Goal: Task Accomplishment & Management: Manage account settings

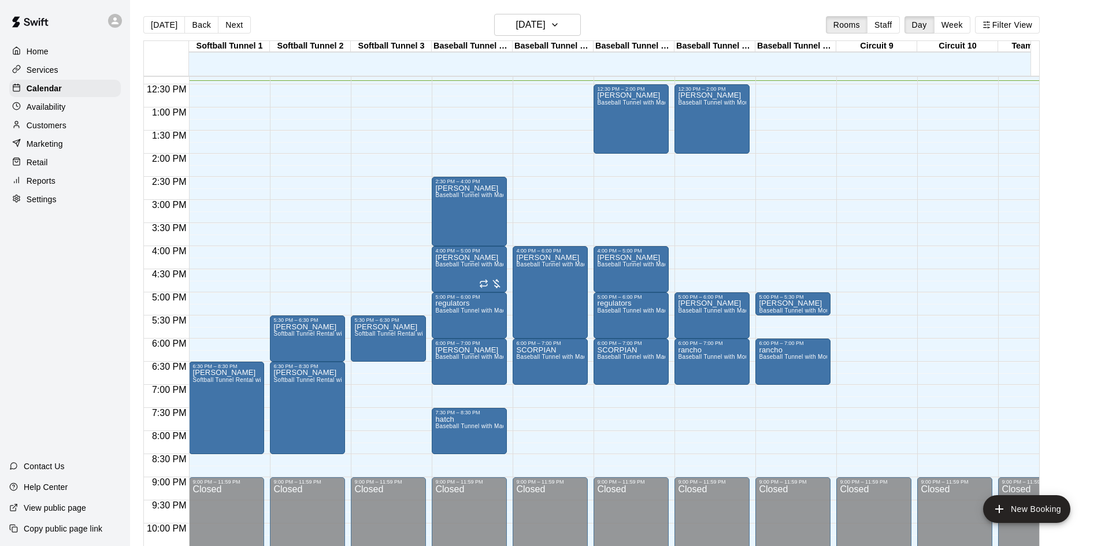
scroll to position [512, 0]
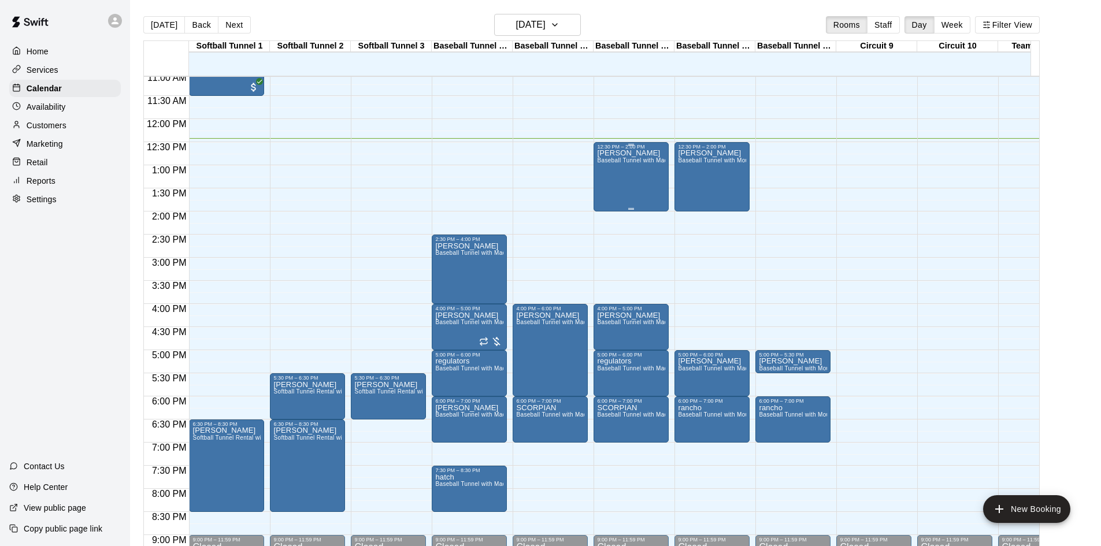
click at [614, 181] on div "[PERSON_NAME] Baseball Tunnel with Machine" at bounding box center [631, 423] width 68 height 546
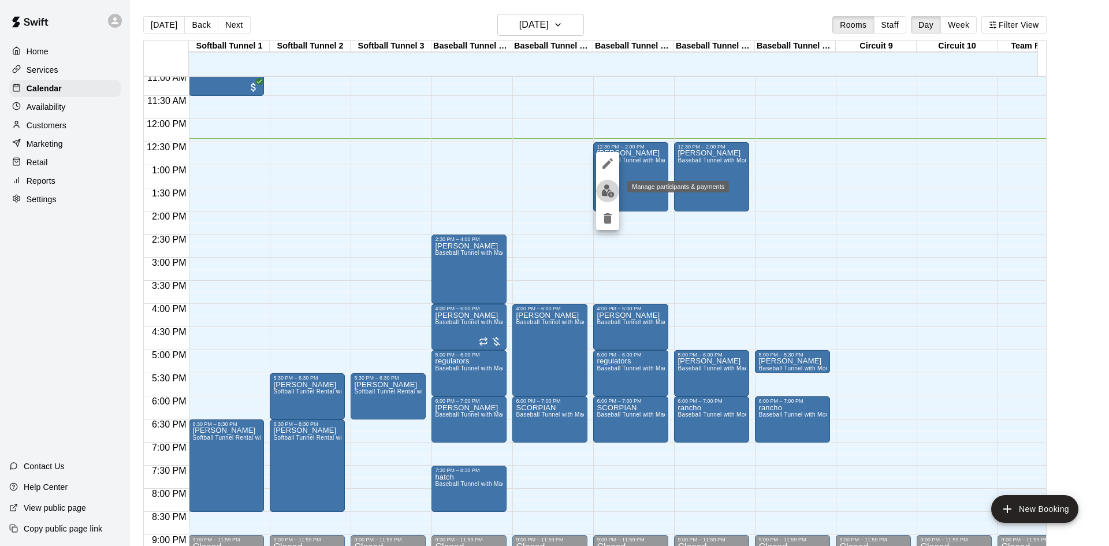
click at [608, 194] on img "edit" at bounding box center [607, 190] width 13 height 13
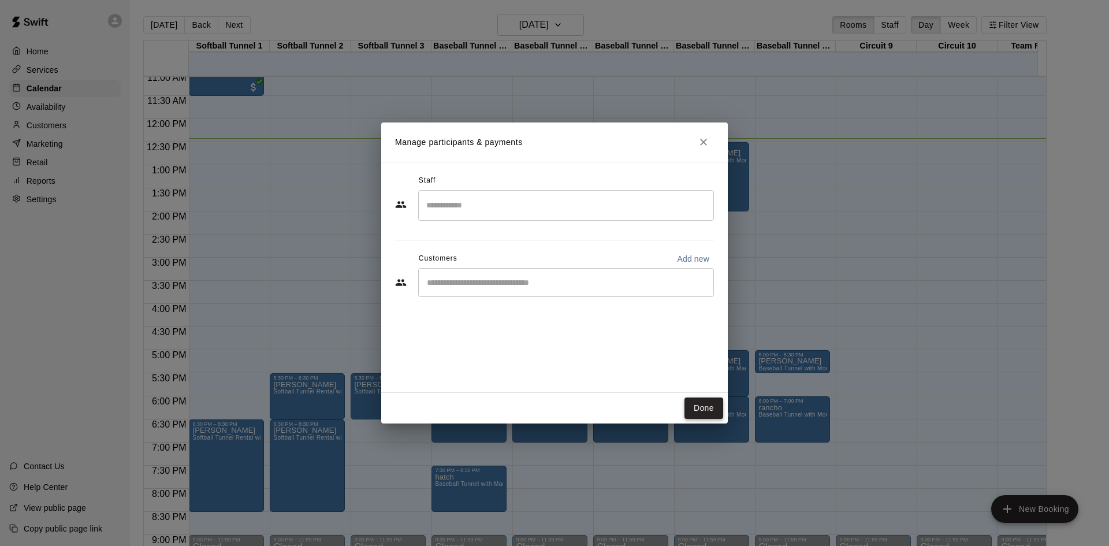
click at [707, 408] on button "Done" at bounding box center [704, 407] width 39 height 21
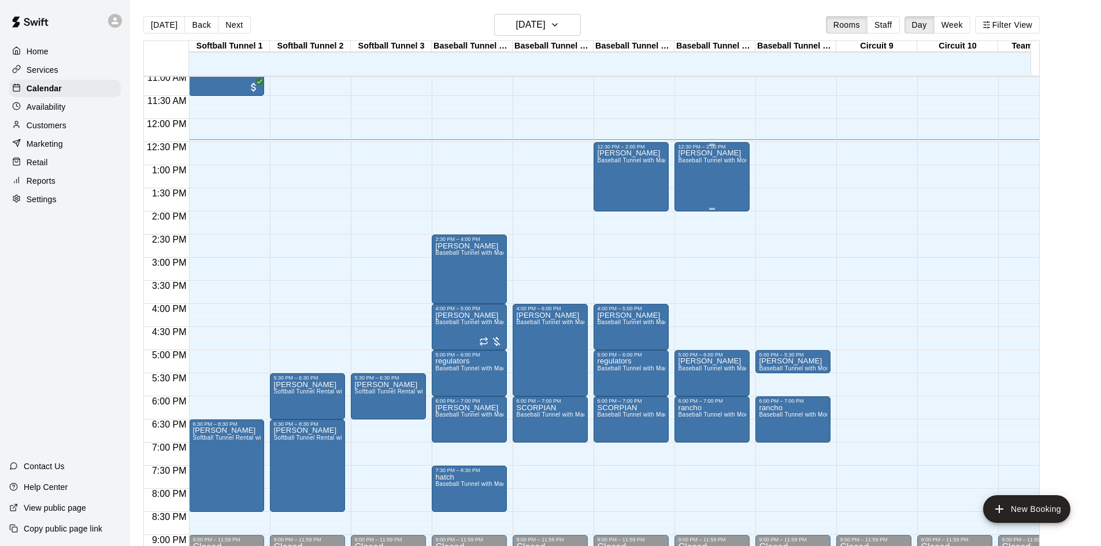
click at [737, 180] on div "[PERSON_NAME] Baseball Tunnel with Mound" at bounding box center [712, 423] width 68 height 546
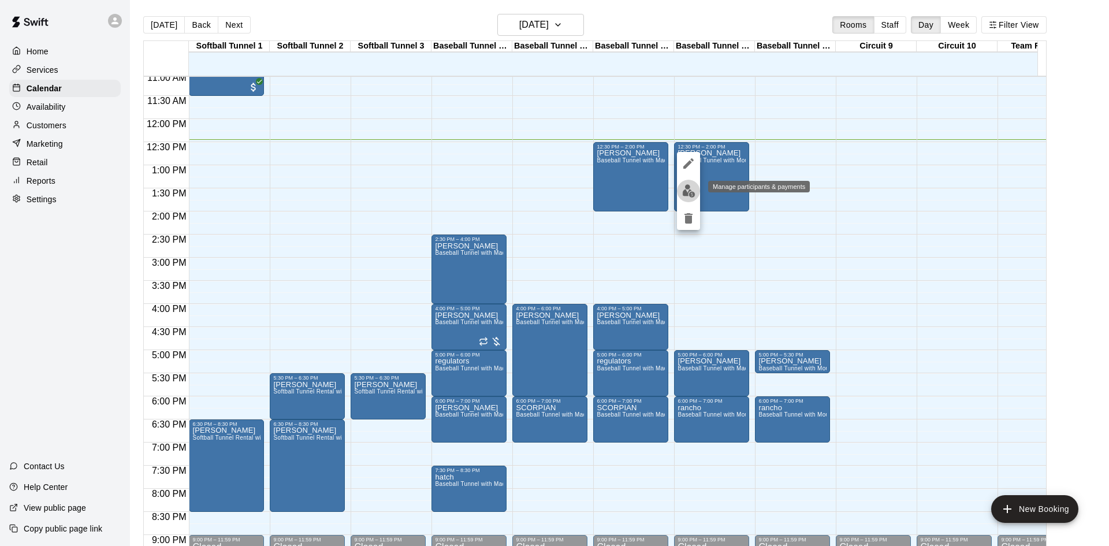
click at [690, 193] on img "edit" at bounding box center [688, 190] width 13 height 13
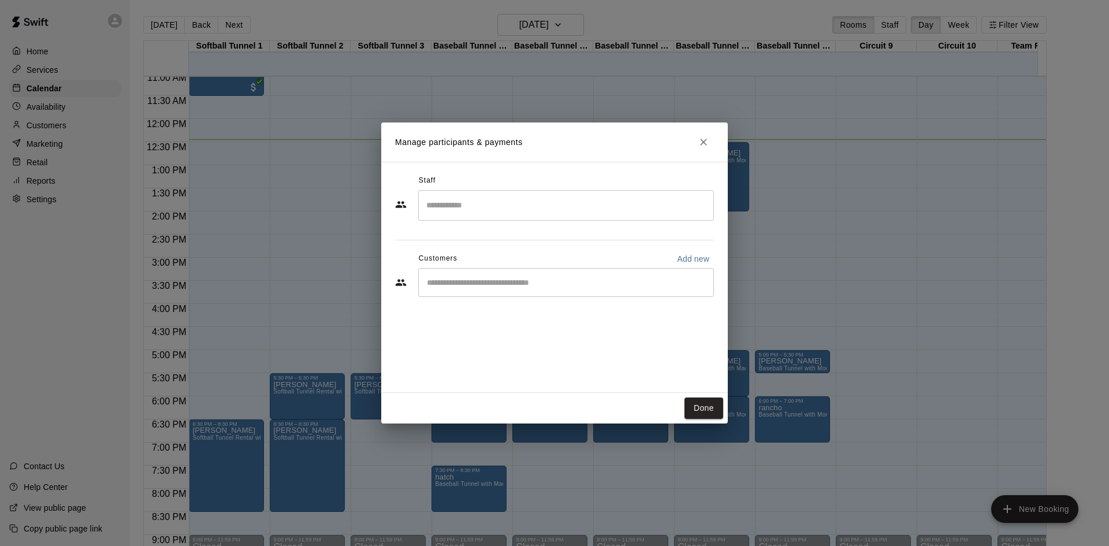
click at [488, 283] on input "Start typing to search customers..." at bounding box center [565, 283] width 285 height 12
type input "****"
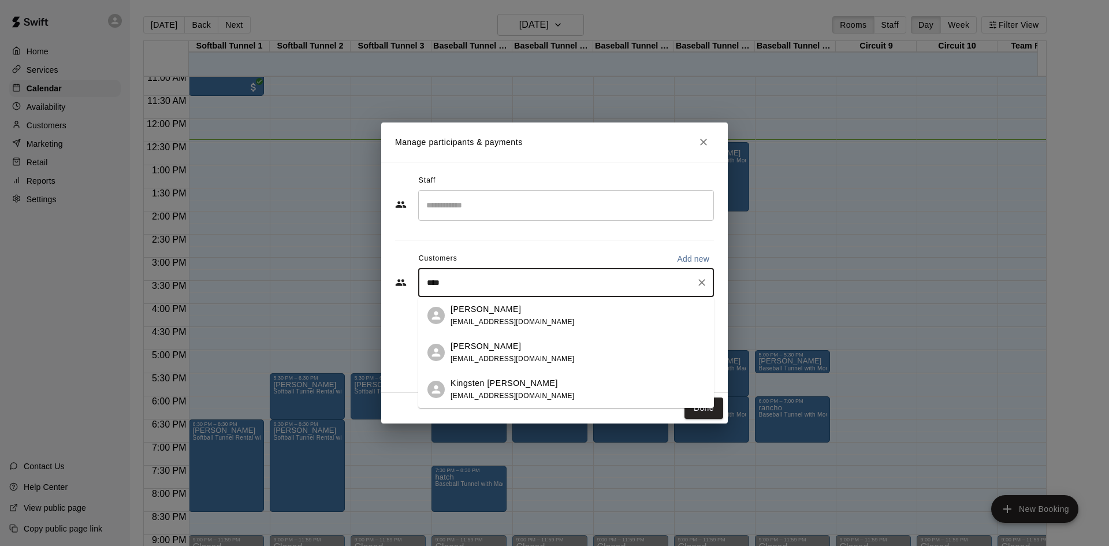
click at [521, 312] on div "[PERSON_NAME]" at bounding box center [513, 309] width 124 height 12
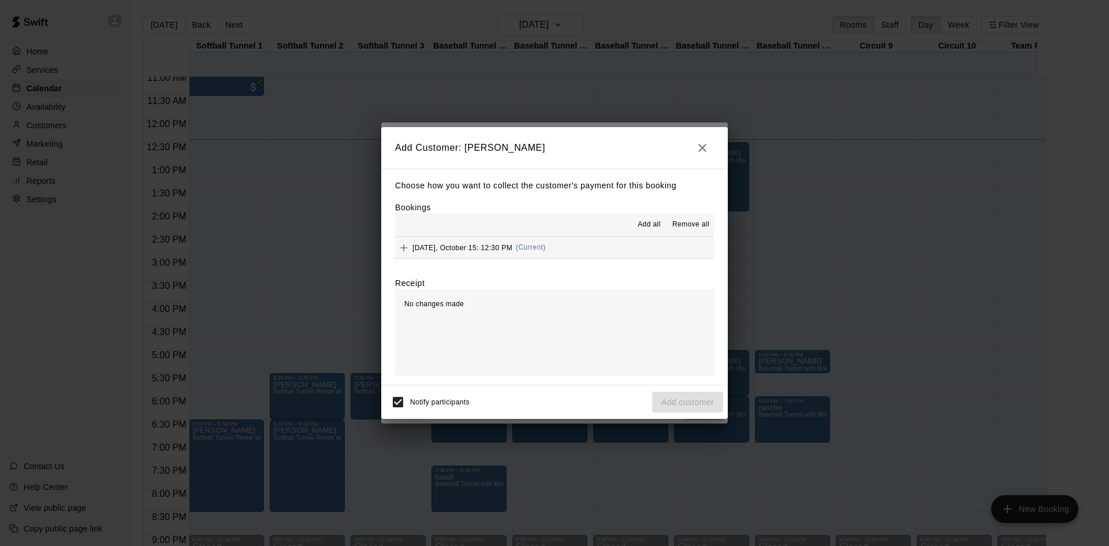
click at [648, 220] on span "Add all" at bounding box center [649, 225] width 23 height 12
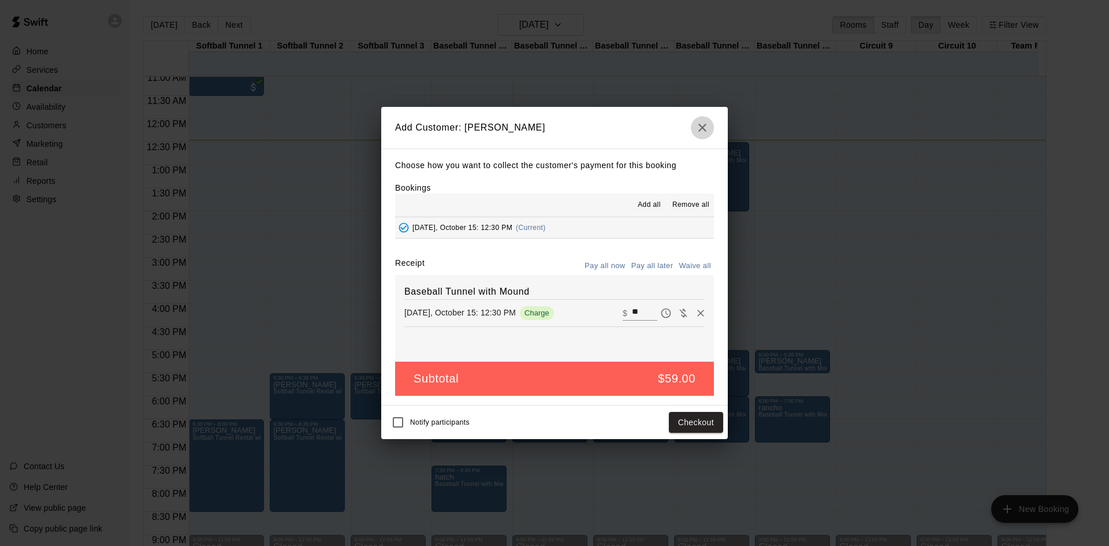
click at [707, 127] on icon "button" at bounding box center [703, 128] width 14 height 14
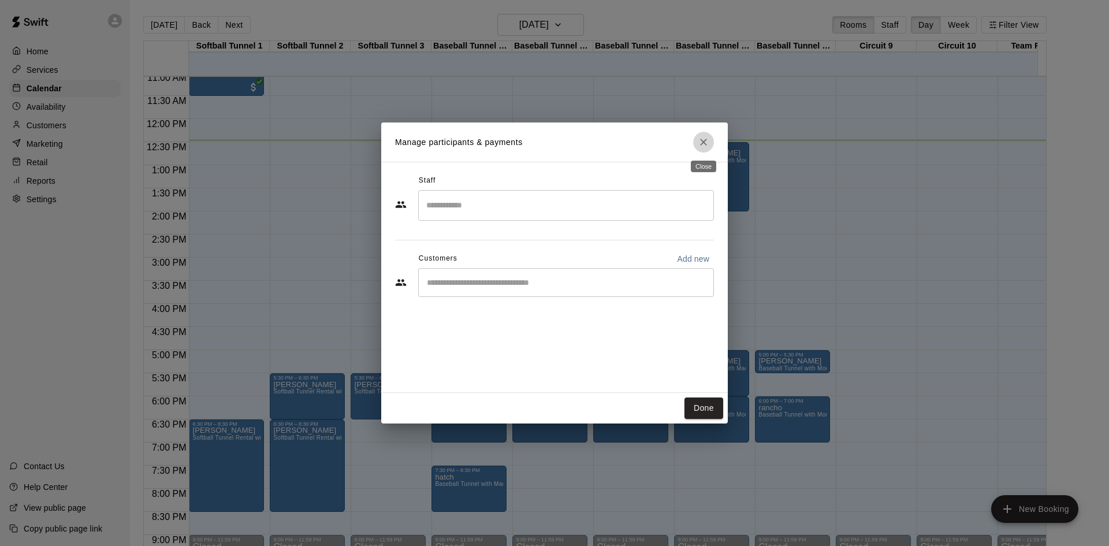
click at [706, 139] on icon "Close" at bounding box center [704, 142] width 12 height 12
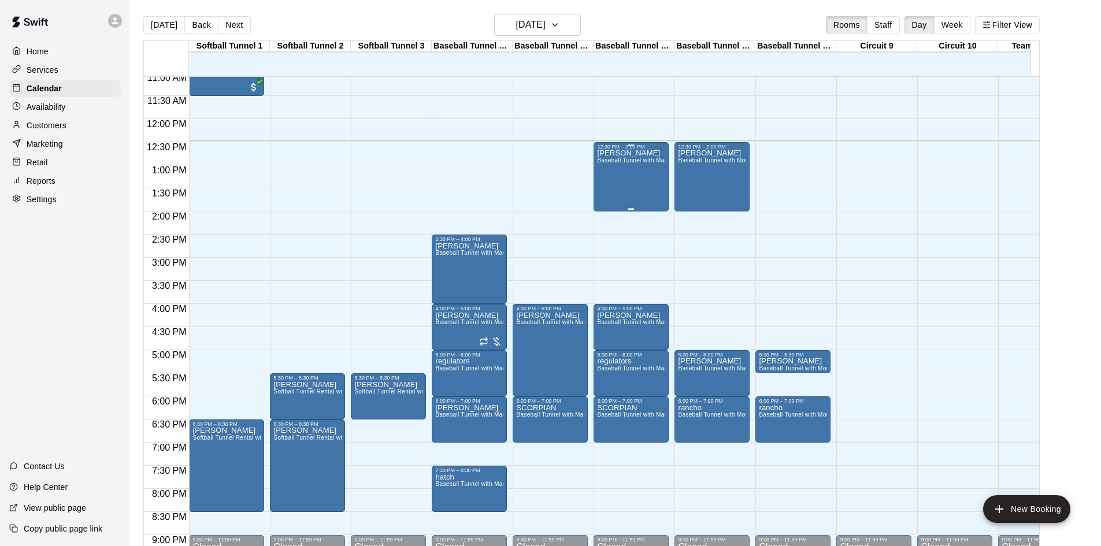
click at [640, 177] on div "[PERSON_NAME] Baseball Tunnel with Machine" at bounding box center [631, 423] width 68 height 546
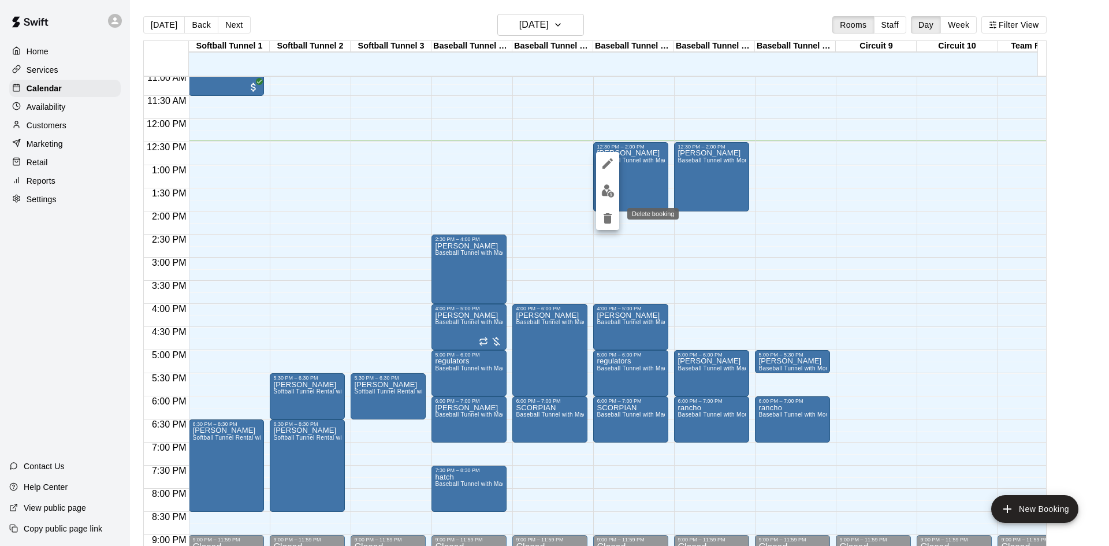
click at [606, 227] on button "delete" at bounding box center [607, 218] width 23 height 23
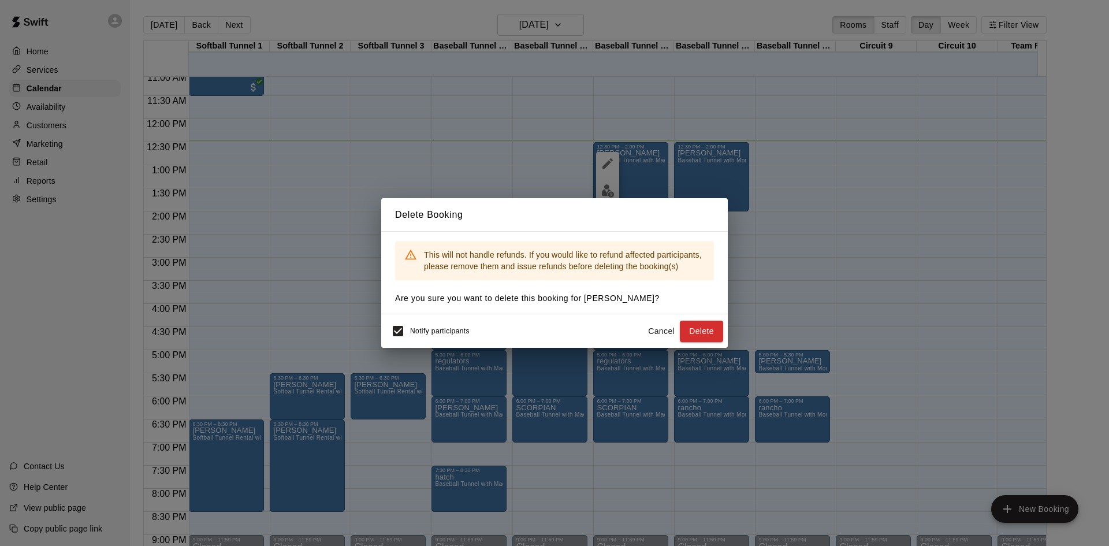
click at [415, 330] on span "Notify participants" at bounding box center [440, 332] width 60 height 8
click at [693, 331] on button "Delete" at bounding box center [701, 331] width 43 height 21
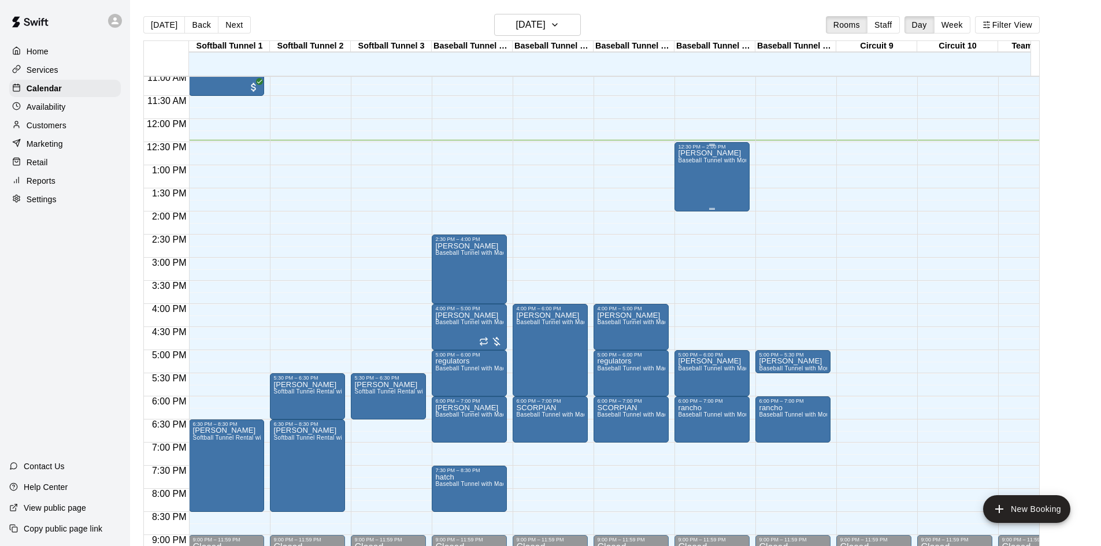
click at [718, 174] on div "[PERSON_NAME] Baseball Tunnel with Mound" at bounding box center [712, 423] width 68 height 546
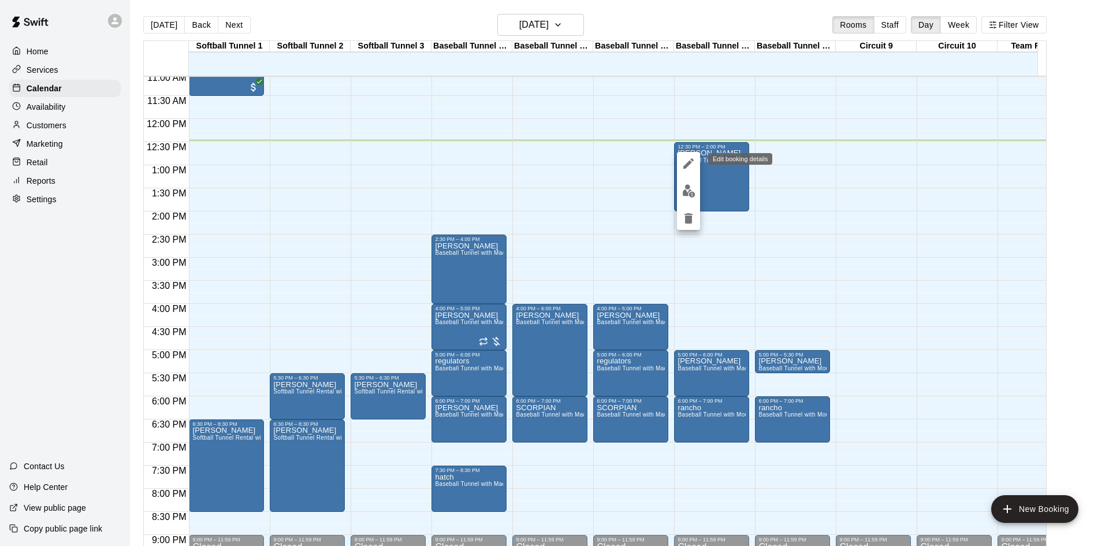
click at [690, 165] on icon "edit" at bounding box center [689, 164] width 14 height 14
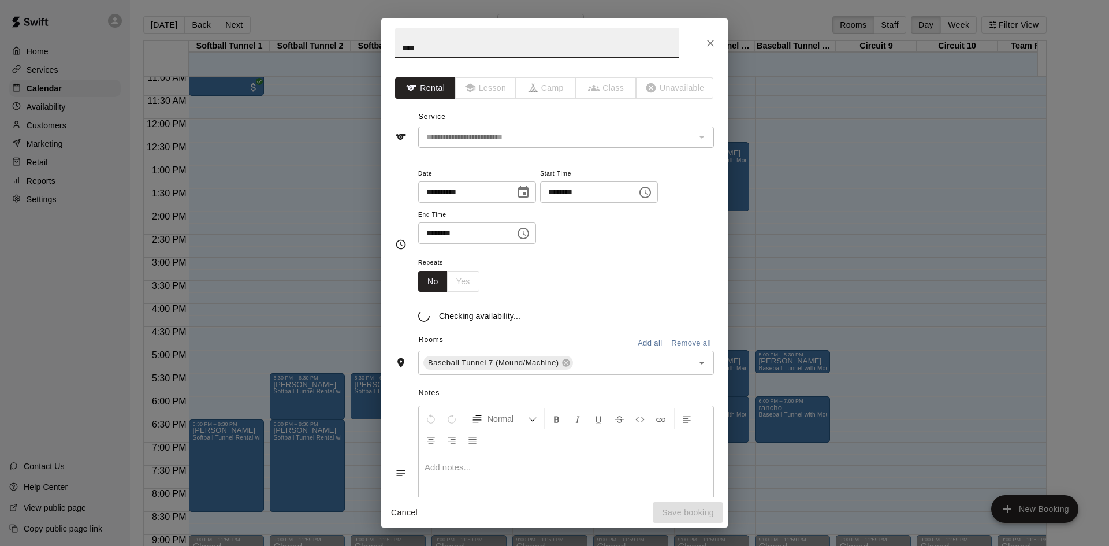
type input "**********"
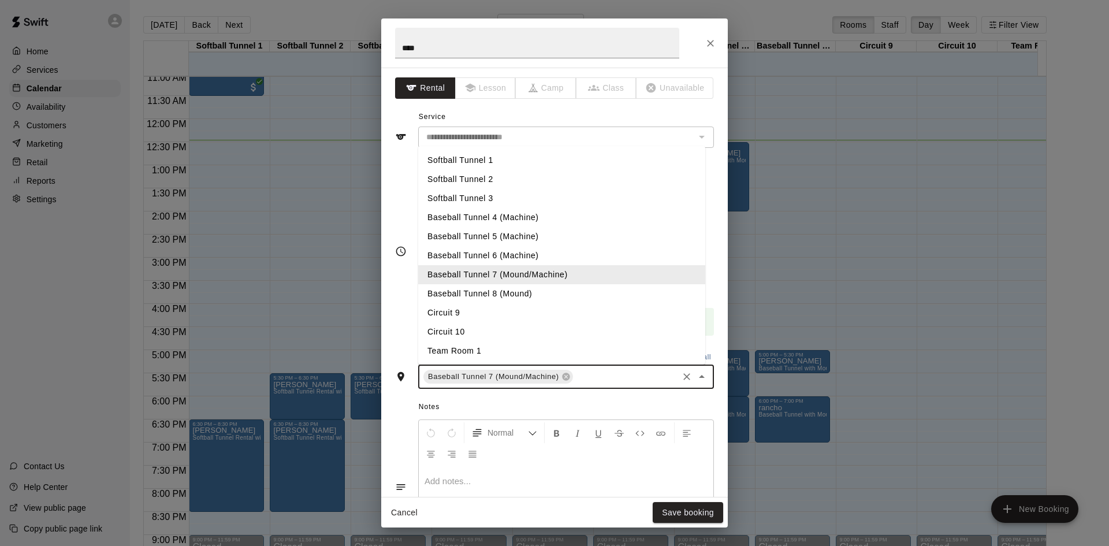
click at [589, 382] on input "text" at bounding box center [626, 377] width 102 height 14
click at [544, 257] on li "Baseball Tunnel 6 (Machine)" at bounding box center [561, 255] width 287 height 19
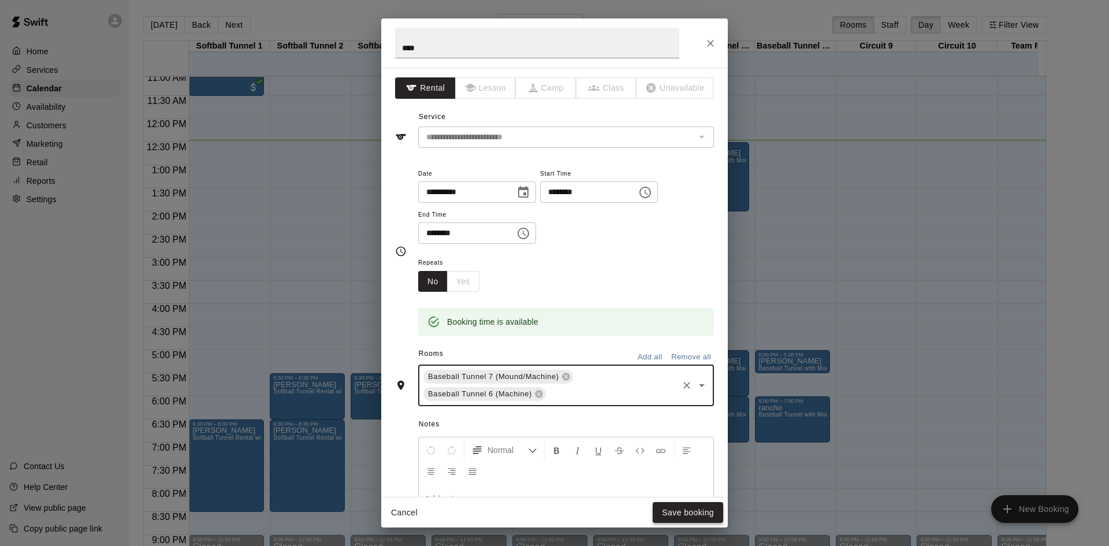
click at [668, 511] on button "Save booking" at bounding box center [688, 512] width 70 height 21
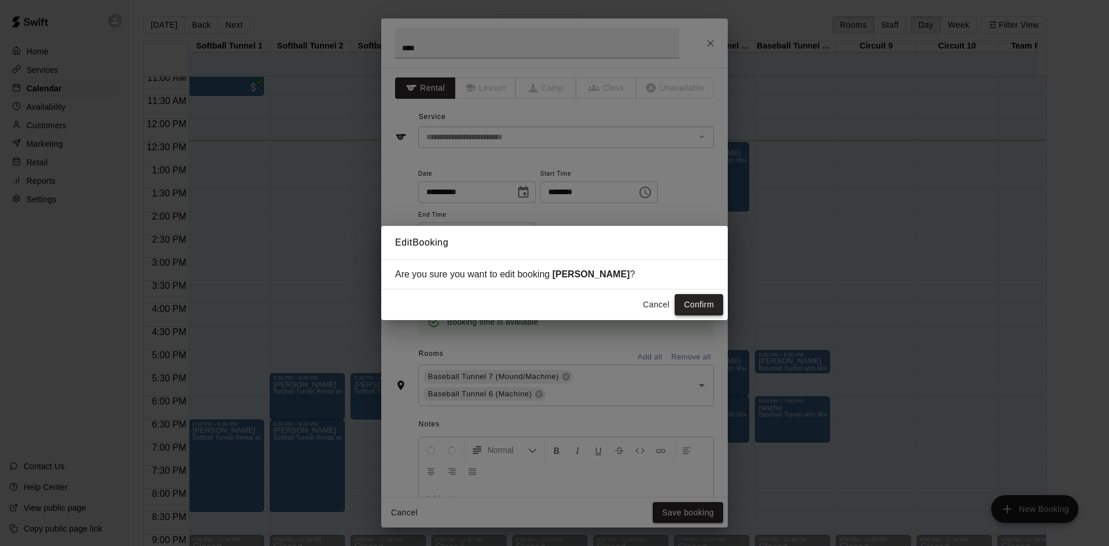
click at [699, 308] on button "Confirm" at bounding box center [699, 304] width 49 height 21
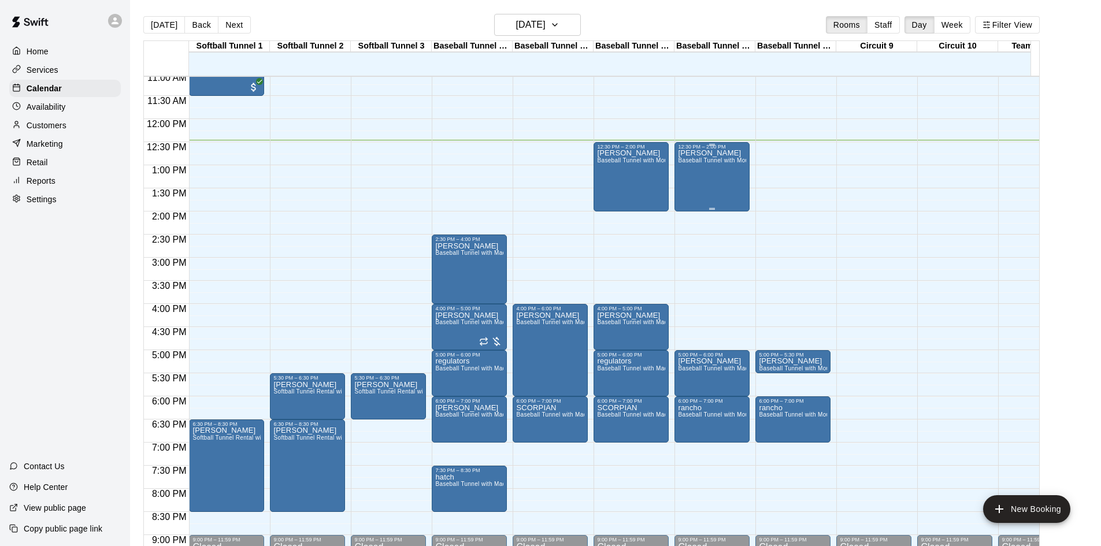
click at [711, 173] on div "[PERSON_NAME] Baseball Tunnel with Mound" at bounding box center [712, 423] width 68 height 546
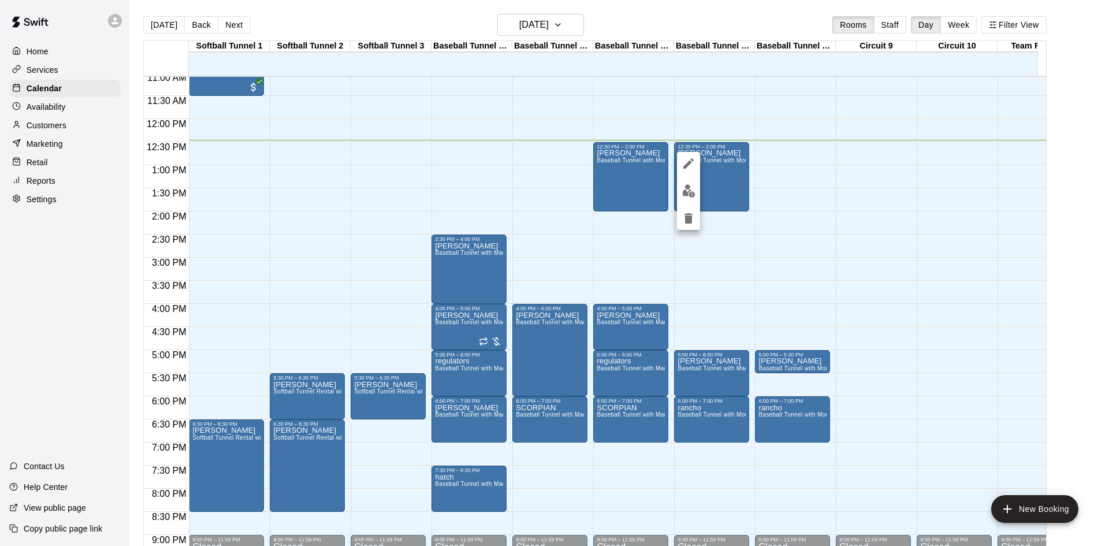
click at [681, 195] on button "edit" at bounding box center [688, 191] width 23 height 23
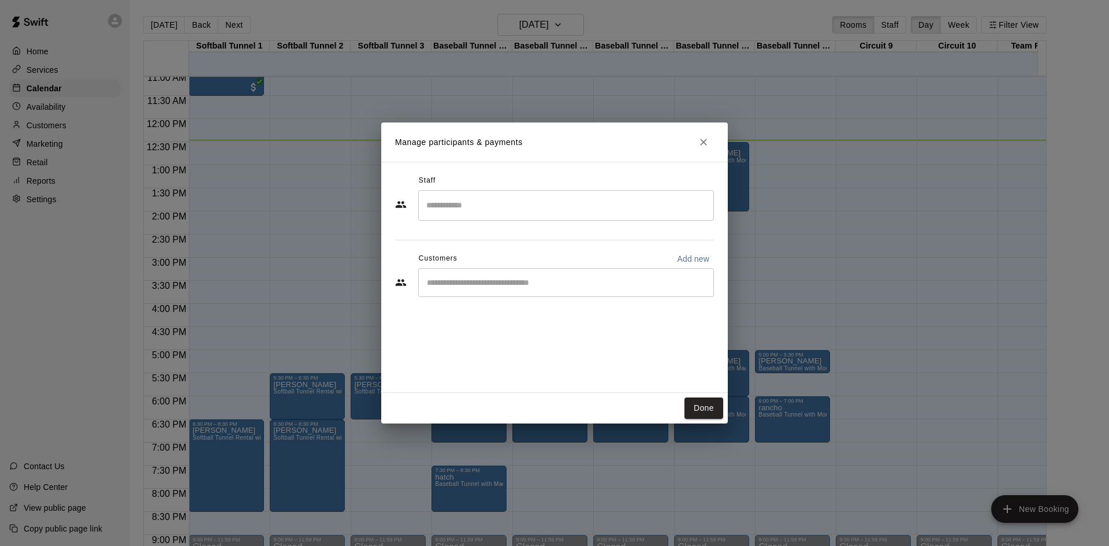
click at [542, 285] on input "Start typing to search customers..." at bounding box center [565, 283] width 285 height 12
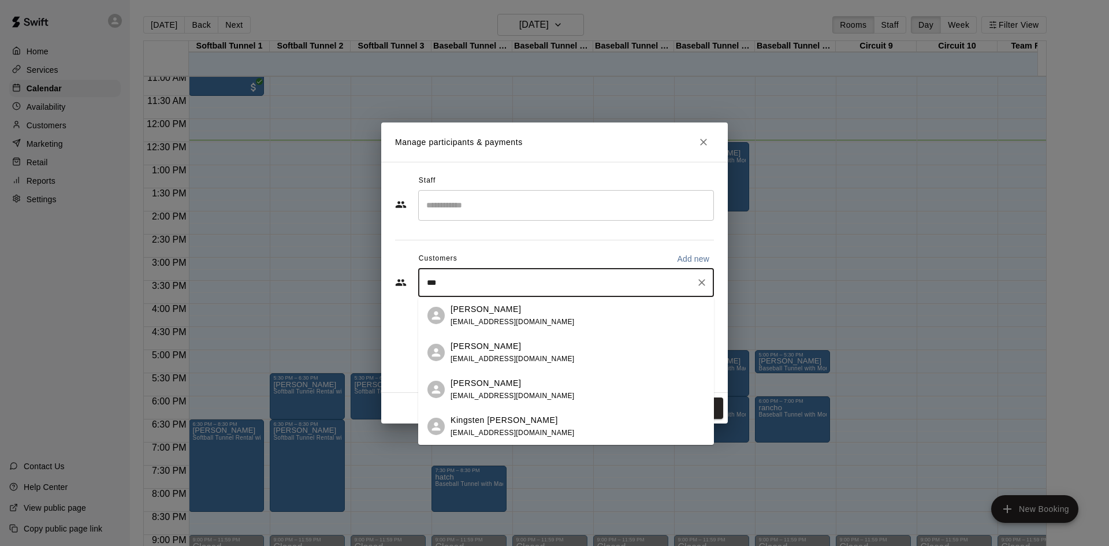
type input "****"
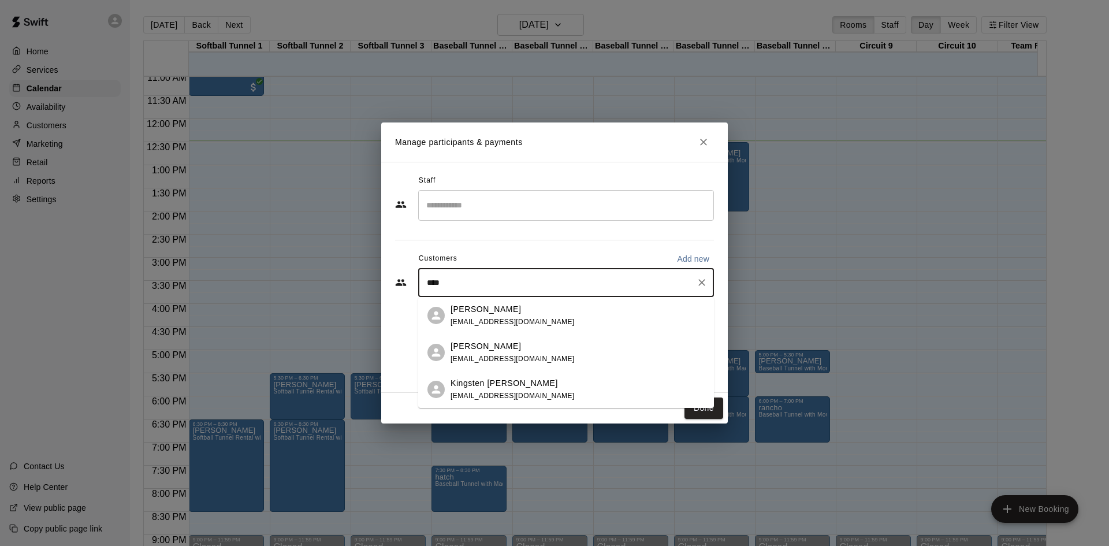
click at [469, 317] on div "[PERSON_NAME] [EMAIL_ADDRESS][DOMAIN_NAME]" at bounding box center [513, 315] width 124 height 25
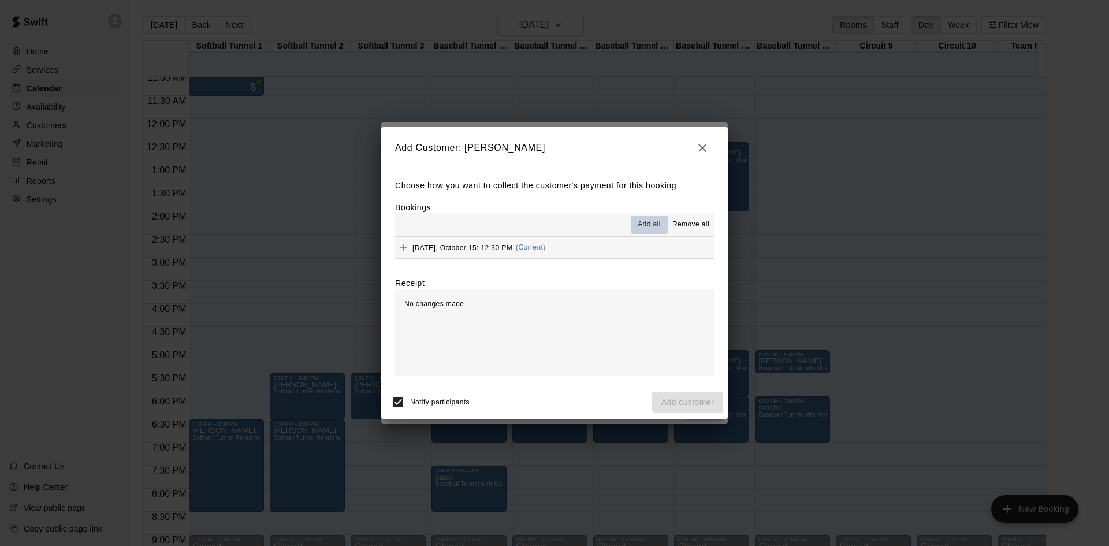
click at [638, 224] on span "Add all" at bounding box center [649, 225] width 23 height 12
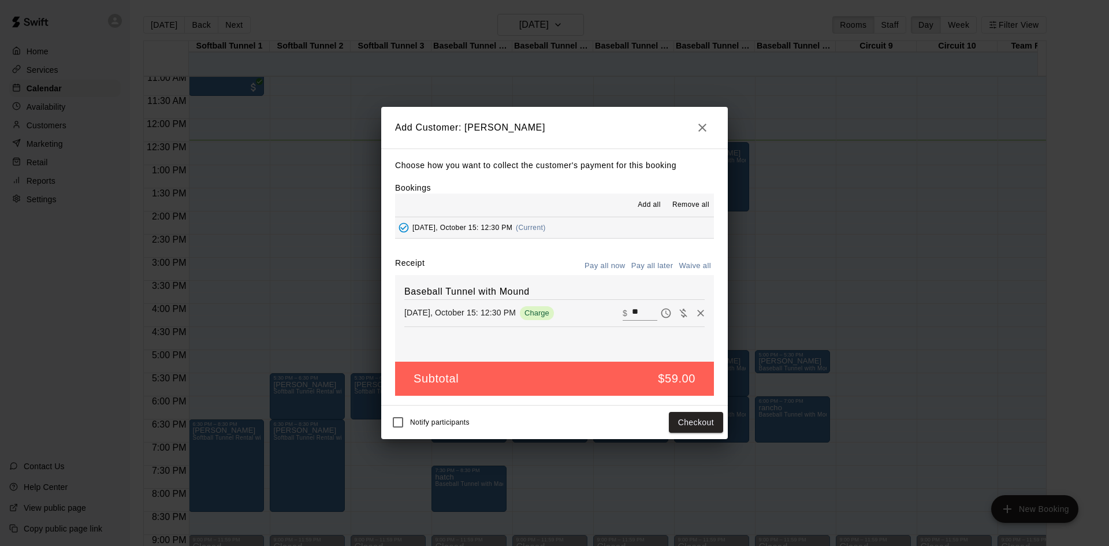
click at [706, 130] on icon "button" at bounding box center [702, 128] width 8 height 8
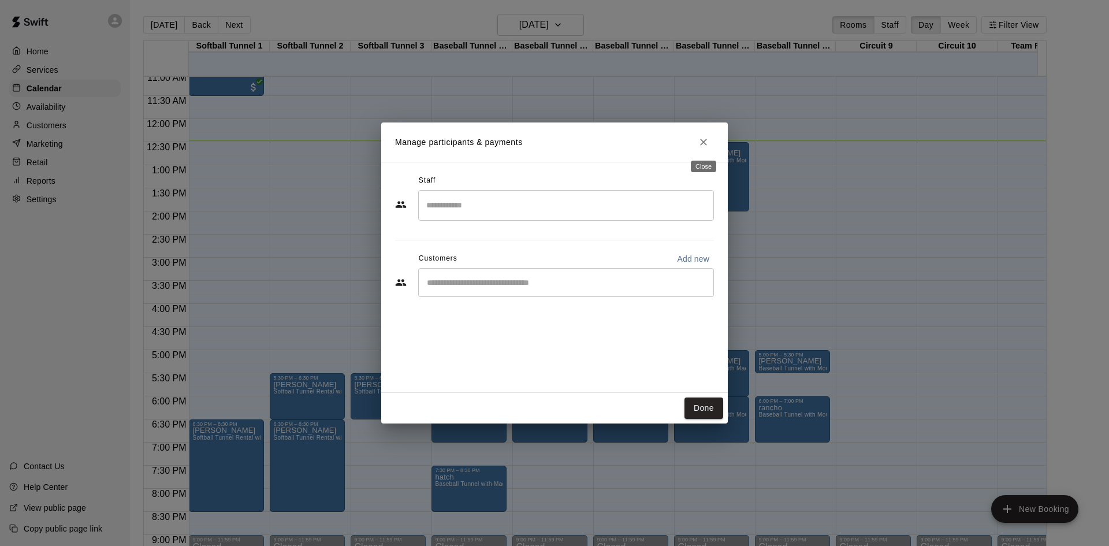
click at [703, 138] on icon "Close" at bounding box center [704, 142] width 12 height 12
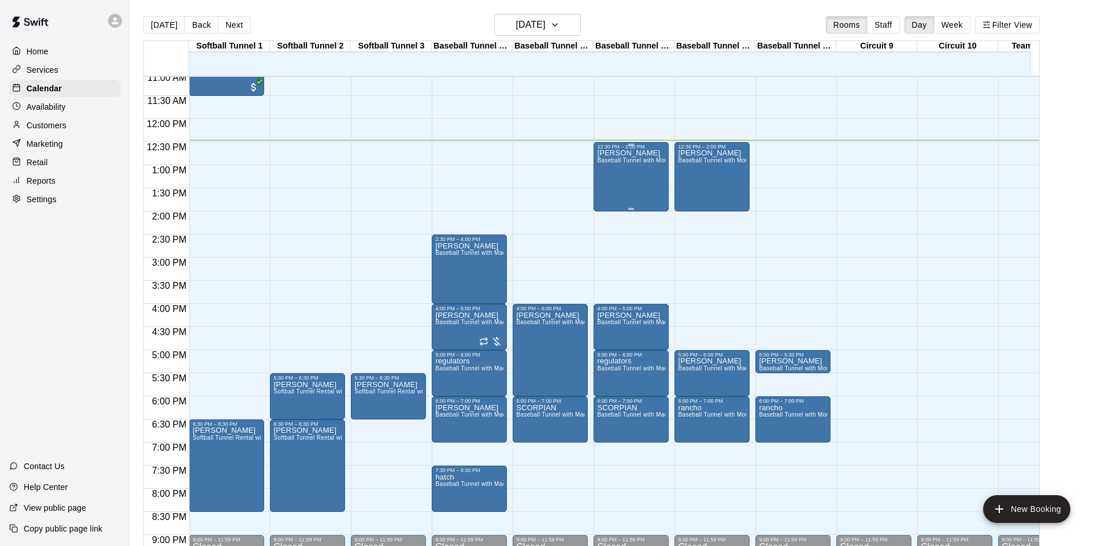
click at [643, 175] on div "[PERSON_NAME] Baseball Tunnel with Mound" at bounding box center [631, 423] width 68 height 546
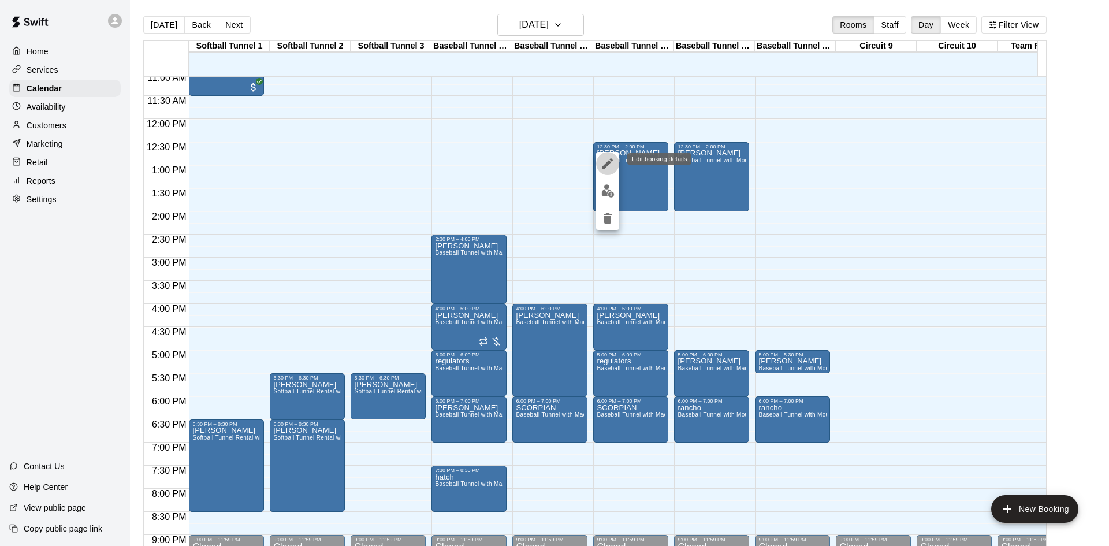
click at [618, 163] on button "edit" at bounding box center [607, 163] width 23 height 23
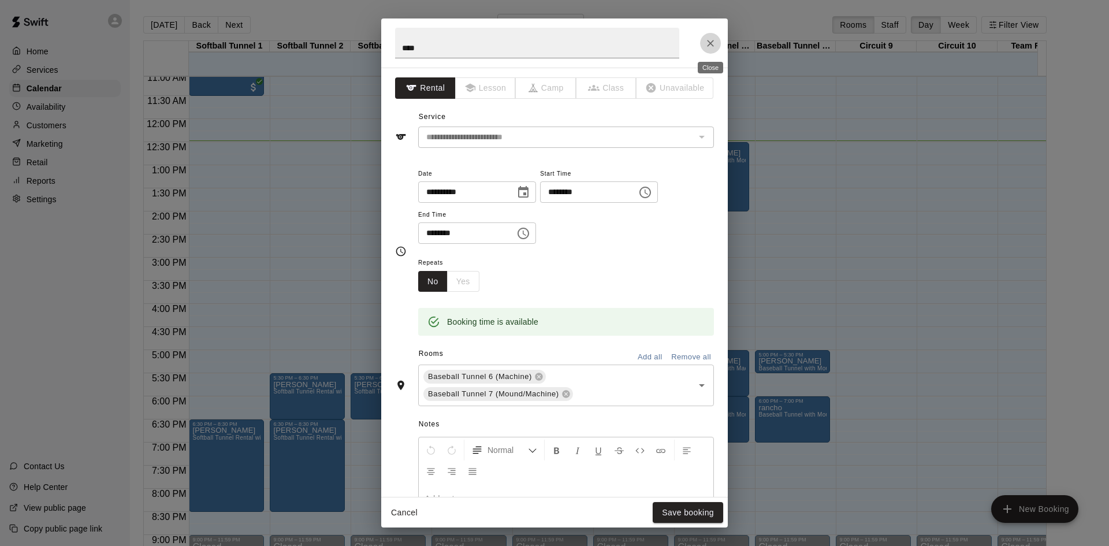
click at [711, 43] on icon "Close" at bounding box center [710, 43] width 7 height 7
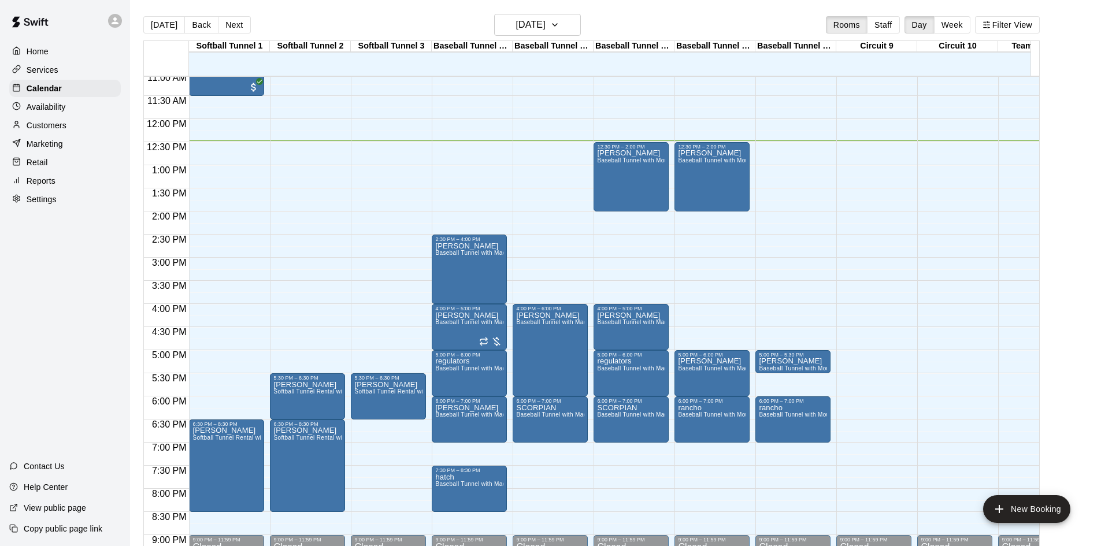
click at [53, 112] on p "Availability" at bounding box center [46, 107] width 39 height 12
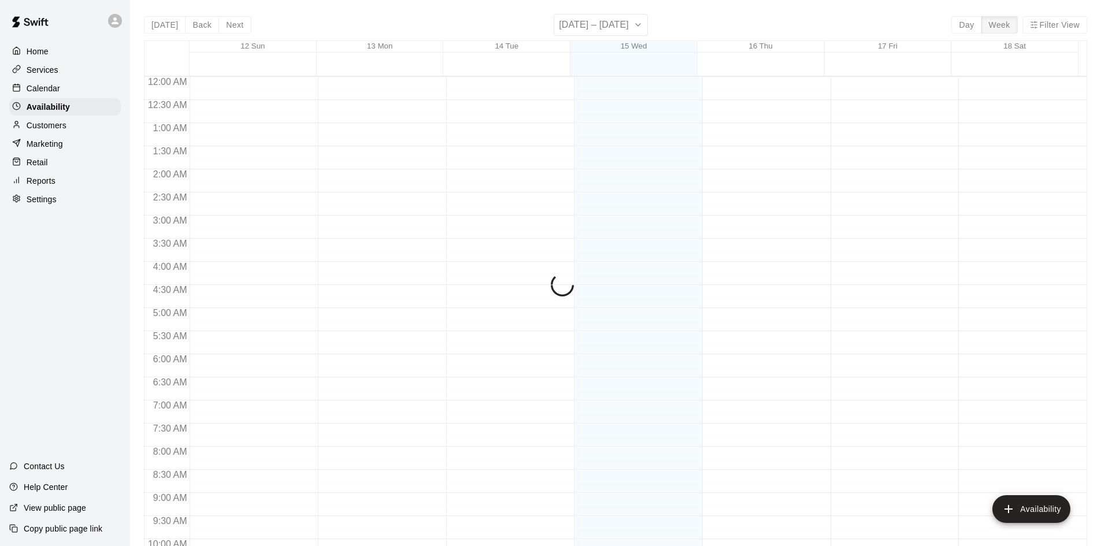
scroll to position [576, 0]
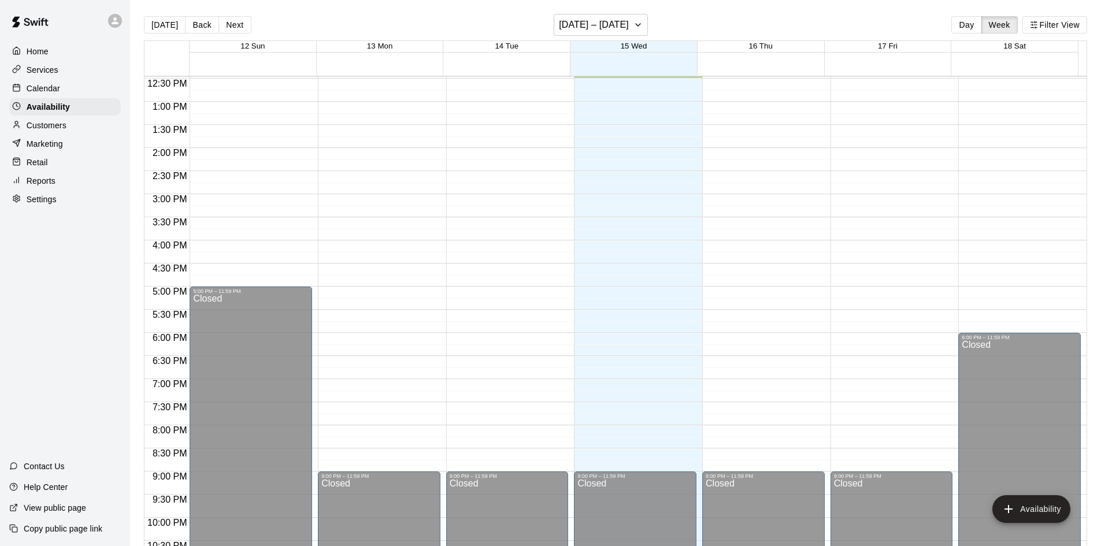
click at [76, 131] on div "Customers" at bounding box center [65, 125] width 112 height 17
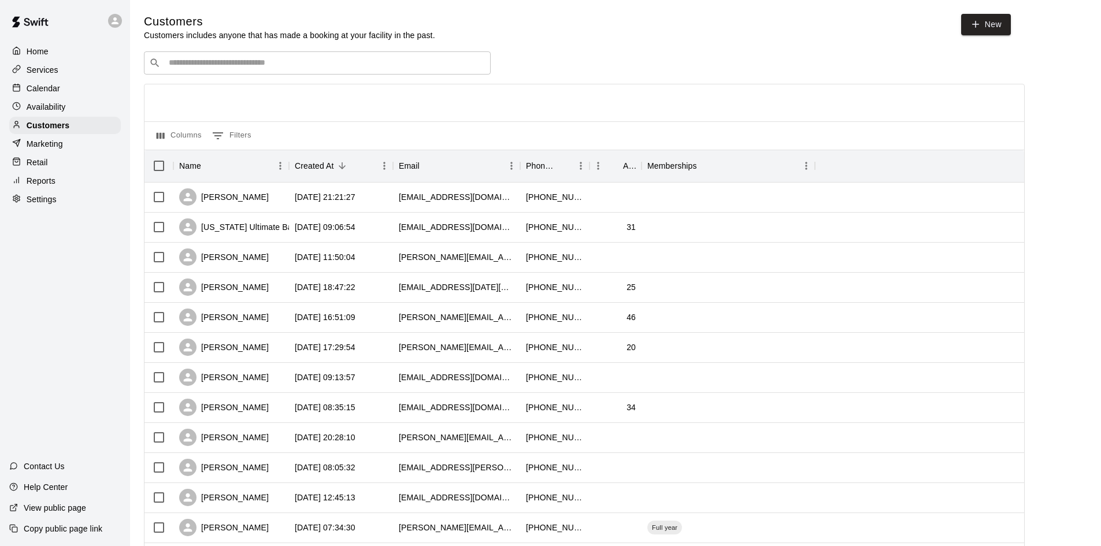
click at [213, 66] on input "Search customers by name or email" at bounding box center [325, 63] width 320 height 12
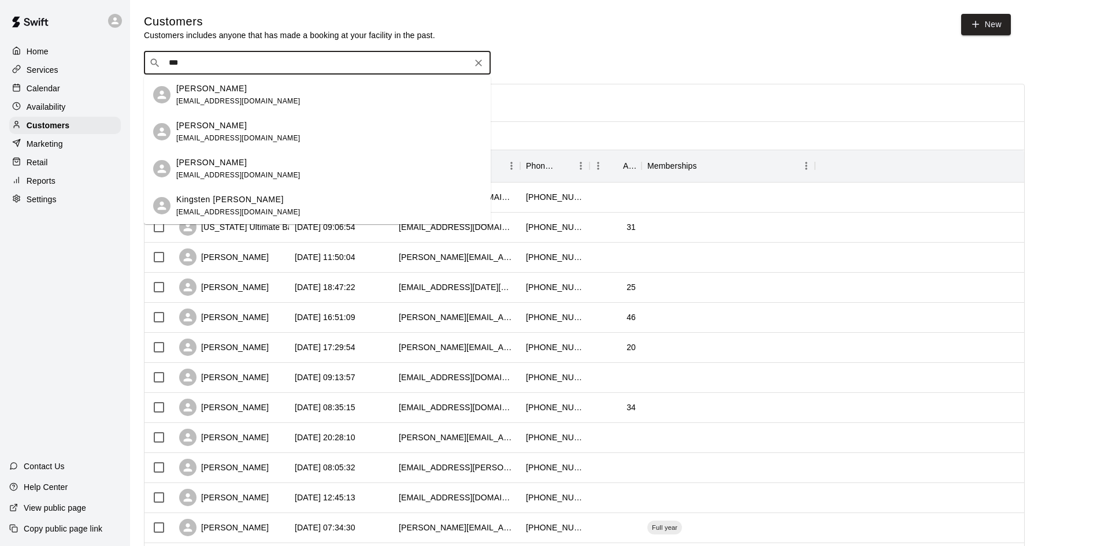
type input "****"
click at [189, 101] on span "[EMAIL_ADDRESS][DOMAIN_NAME]" at bounding box center [238, 101] width 124 height 8
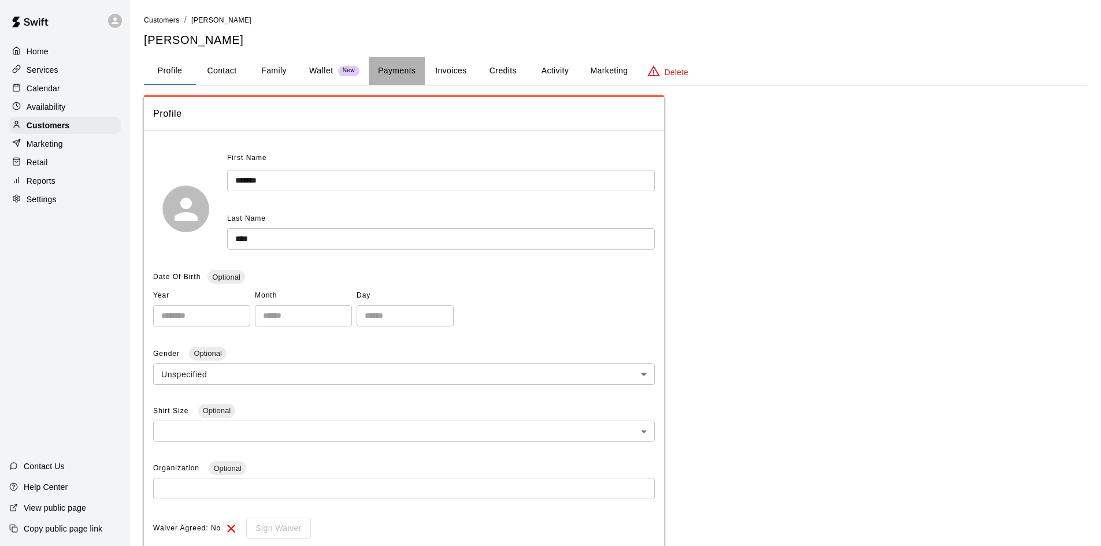
click at [405, 71] on button "Payments" at bounding box center [397, 71] width 56 height 28
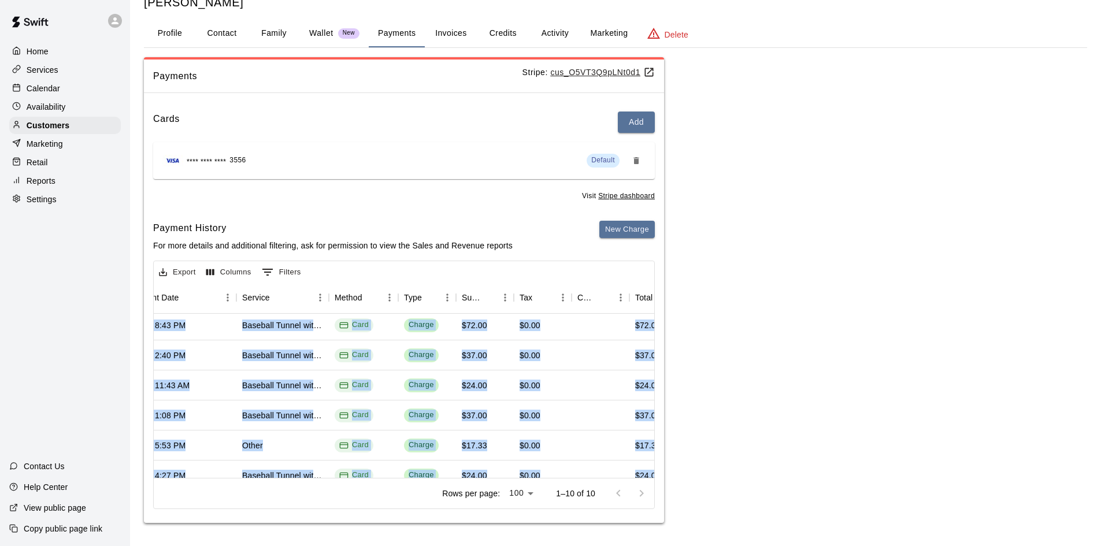
scroll to position [154, 180]
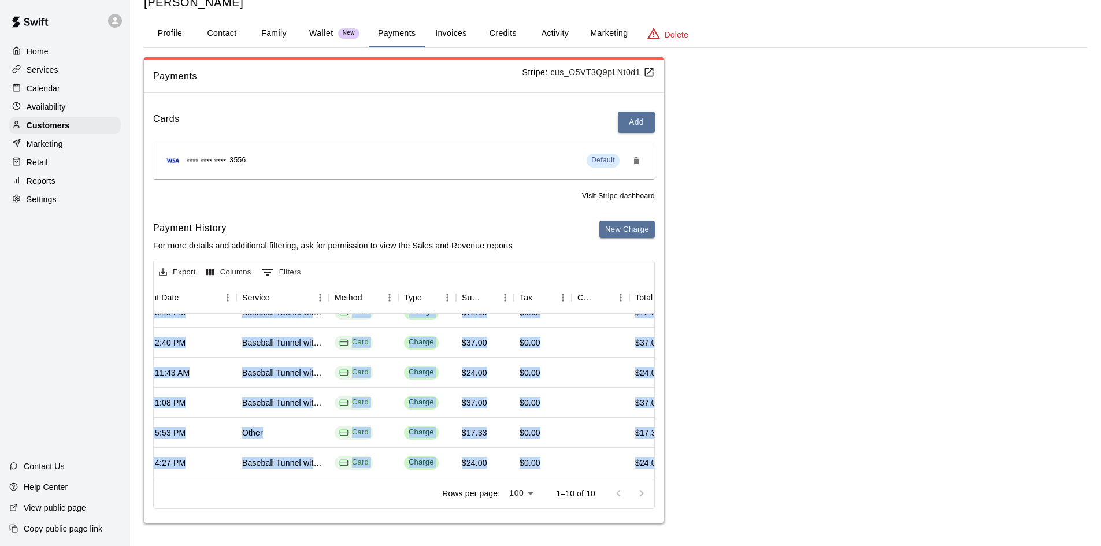
drag, startPoint x: 290, startPoint y: 470, endPoint x: 272, endPoint y: 468, distance: 18.6
click at [272, 468] on div "Export Columns 0 Filters Refund Receipt Payment Date Service Method Type Subtot…" at bounding box center [403, 385] width 501 height 248
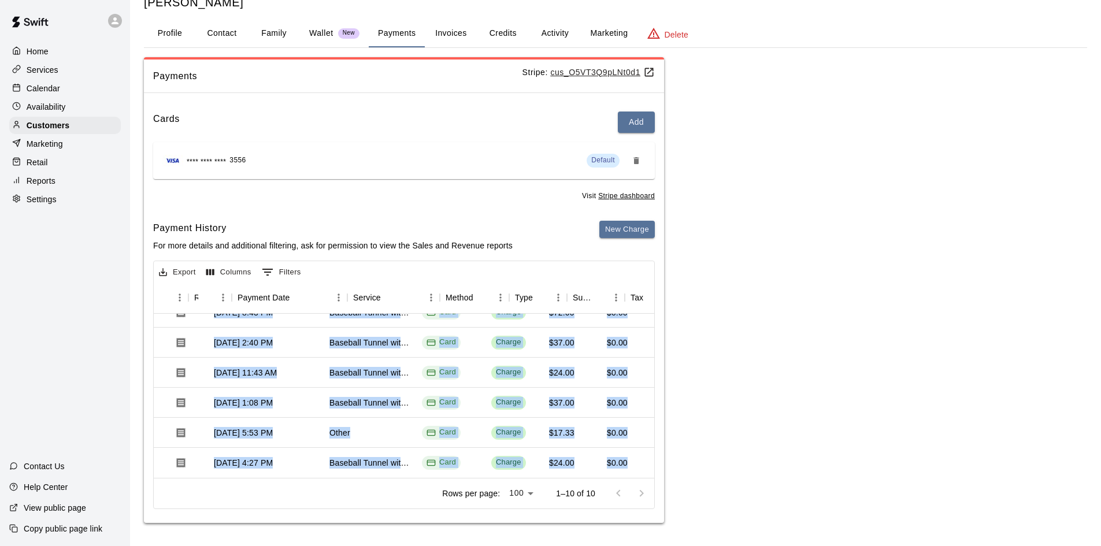
scroll to position [154, 0]
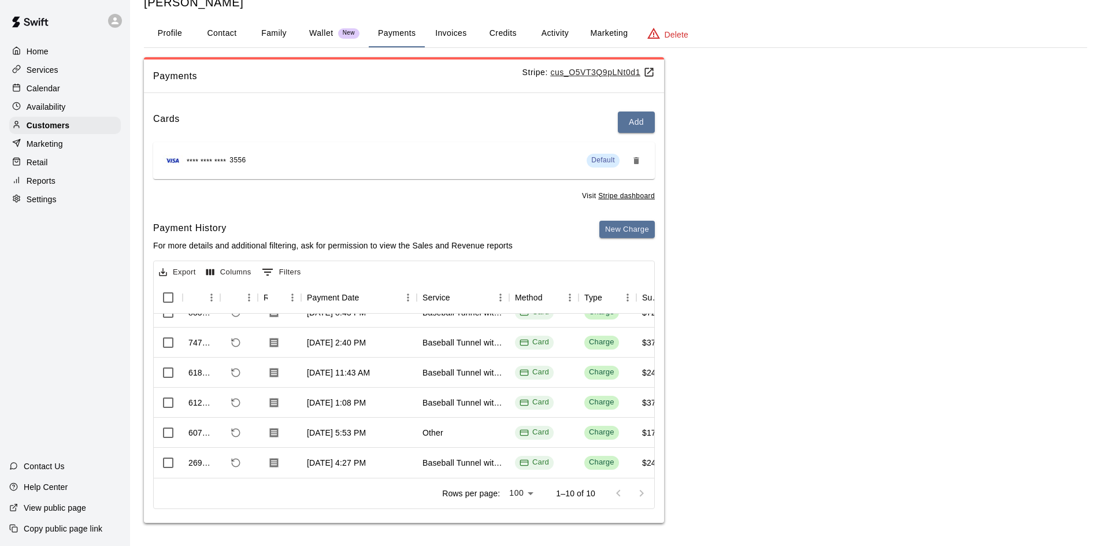
click at [405, 218] on div "Cards Add **** **** **** 3556 Default Visit Stripe dashboard Payment History Fo…" at bounding box center [404, 312] width 520 height 421
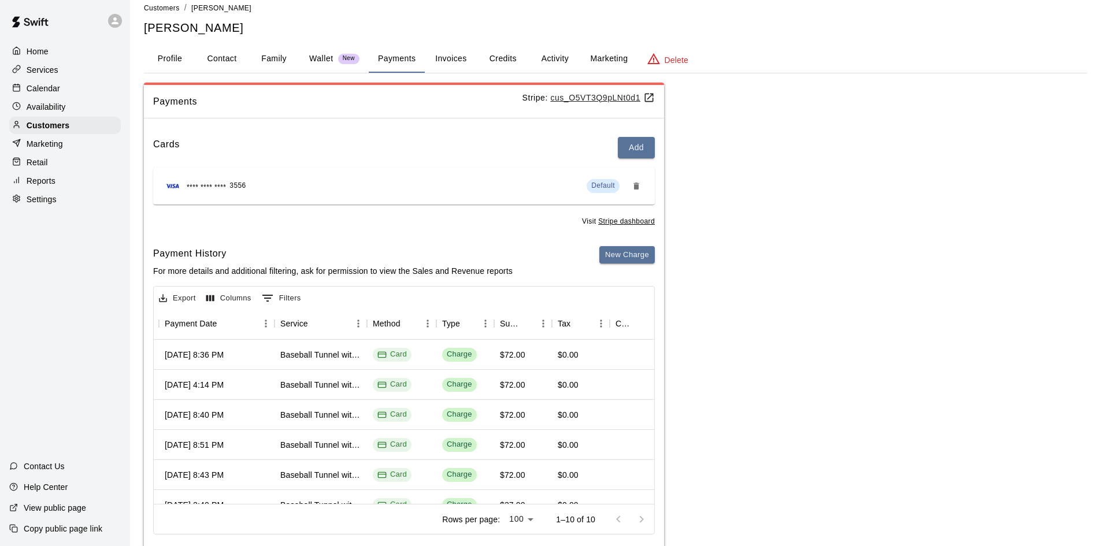
scroll to position [0, 0]
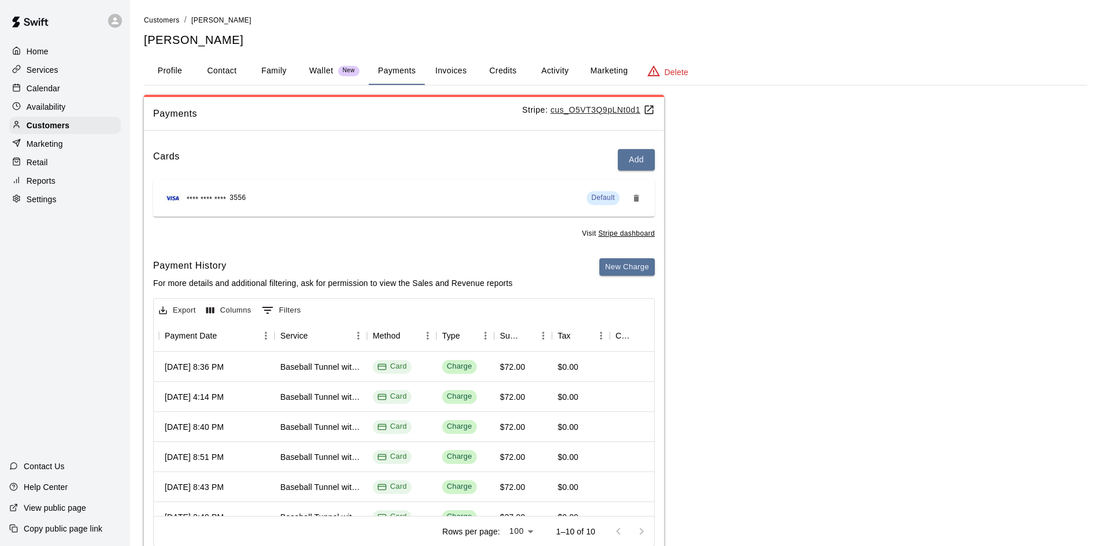
click at [38, 50] on p "Home" at bounding box center [38, 52] width 22 height 12
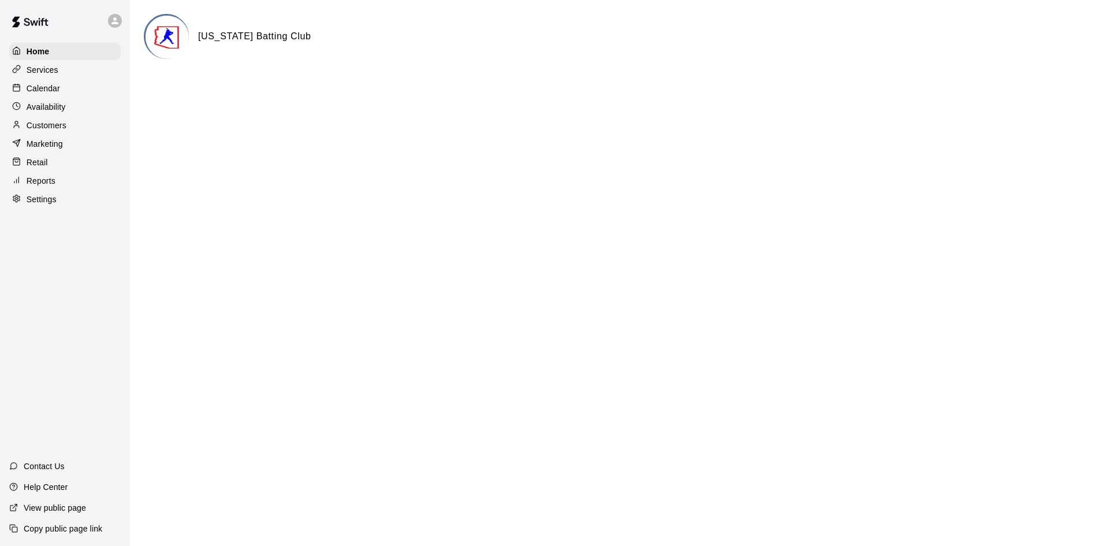
click at [61, 94] on div "Calendar" at bounding box center [65, 88] width 112 height 17
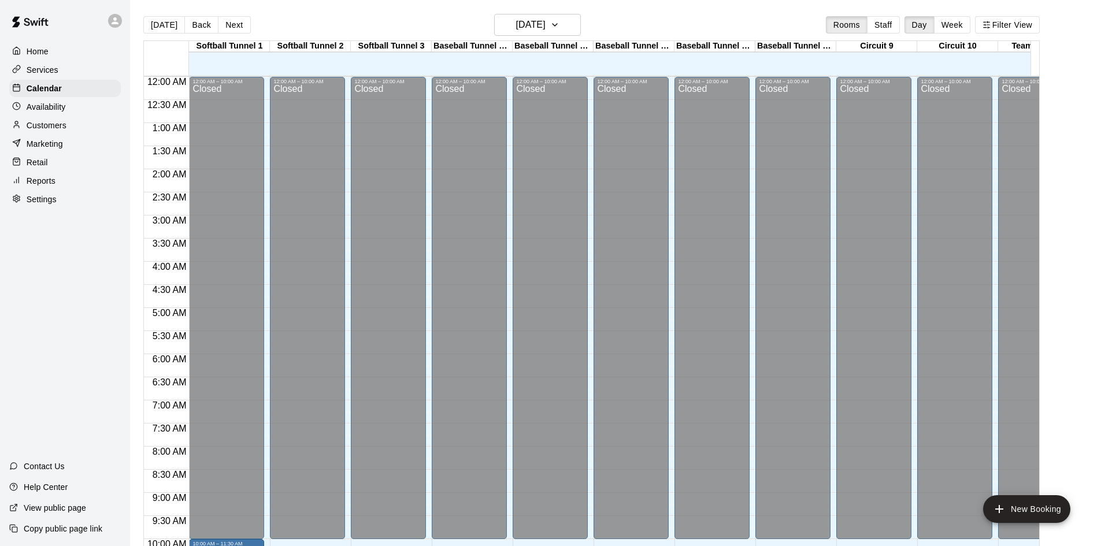
scroll to position [577, 0]
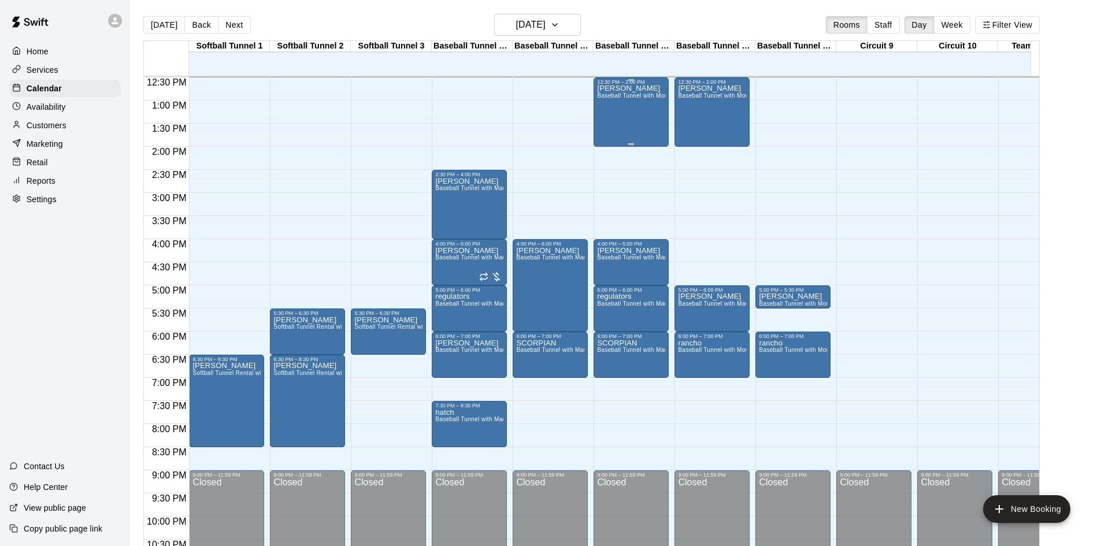
click at [646, 117] on div "[PERSON_NAME] Baseball Tunnel with Mound" at bounding box center [631, 358] width 68 height 546
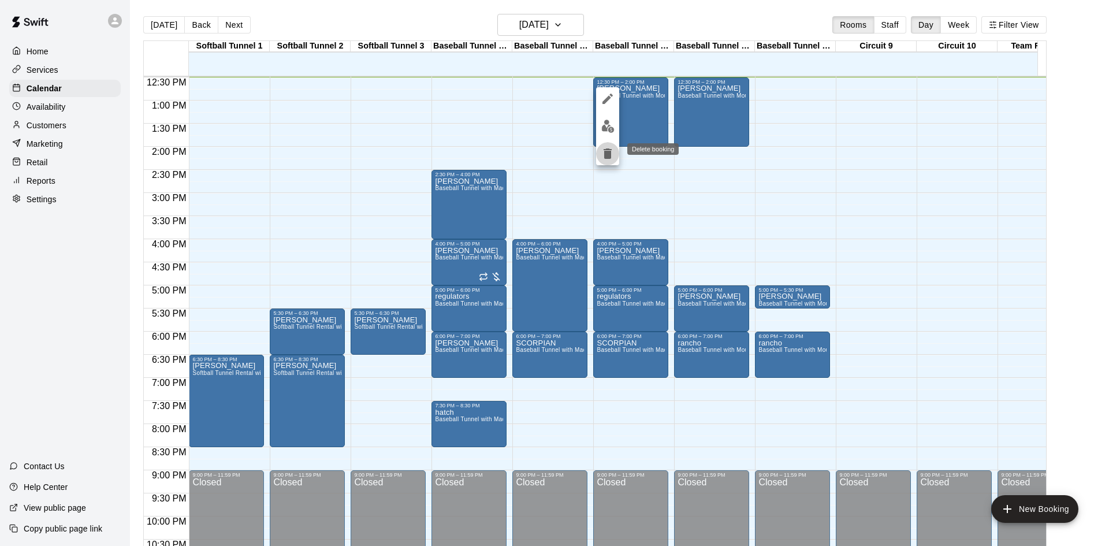
click at [608, 161] on button "delete" at bounding box center [607, 153] width 23 height 23
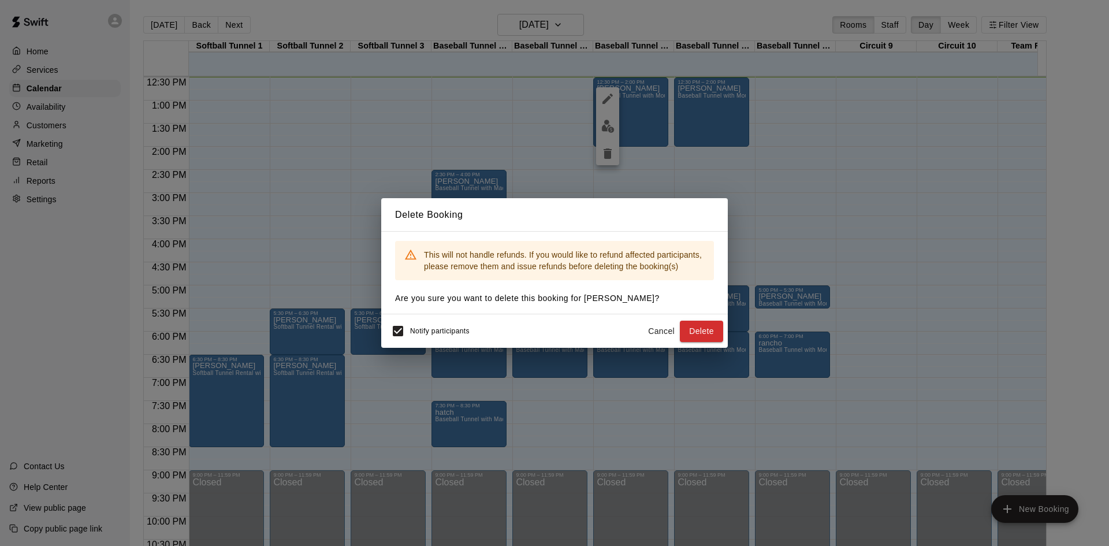
click at [667, 333] on button "Cancel" at bounding box center [661, 331] width 37 height 21
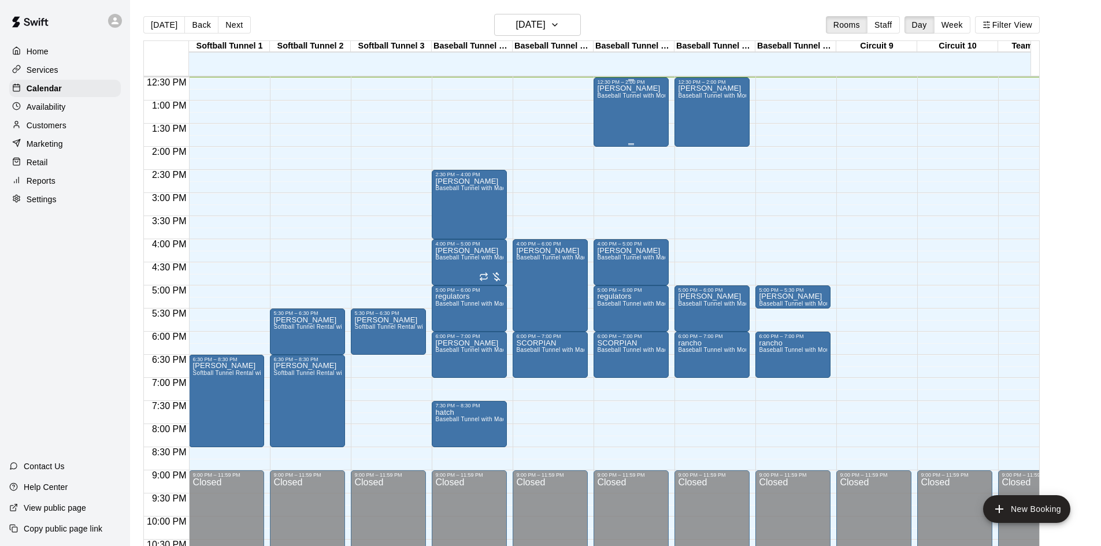
click at [626, 112] on div "[PERSON_NAME] Baseball Tunnel with Mound" at bounding box center [631, 358] width 68 height 546
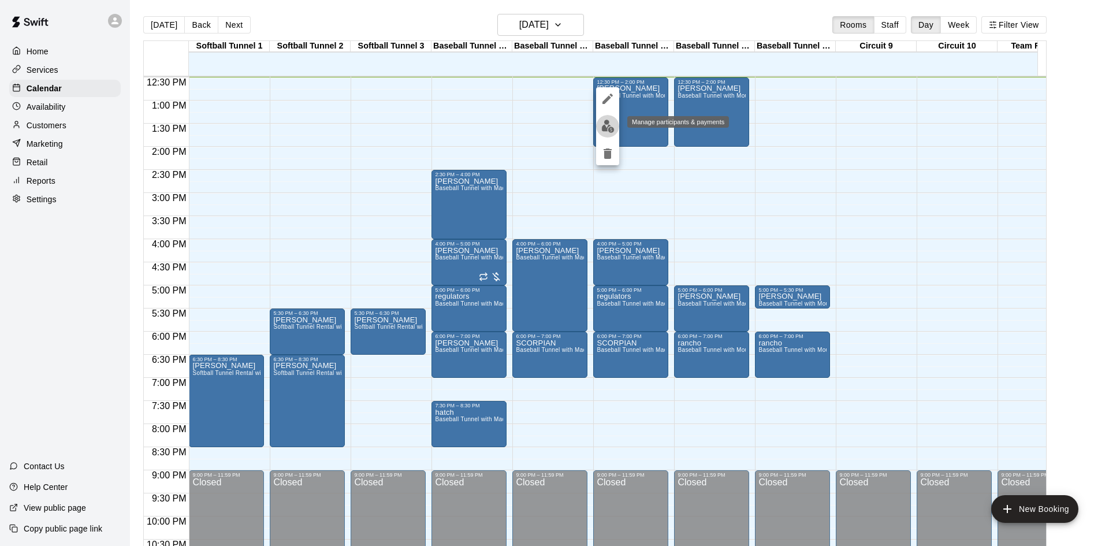
click at [610, 124] on img "edit" at bounding box center [607, 126] width 13 height 13
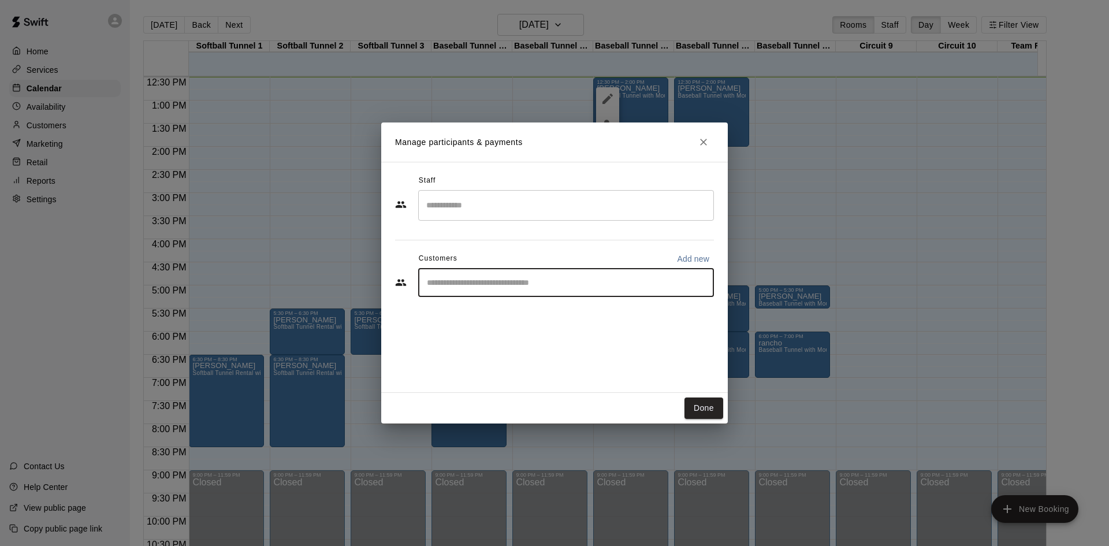
click at [454, 281] on input "Start typing to search customers..." at bounding box center [565, 283] width 285 height 12
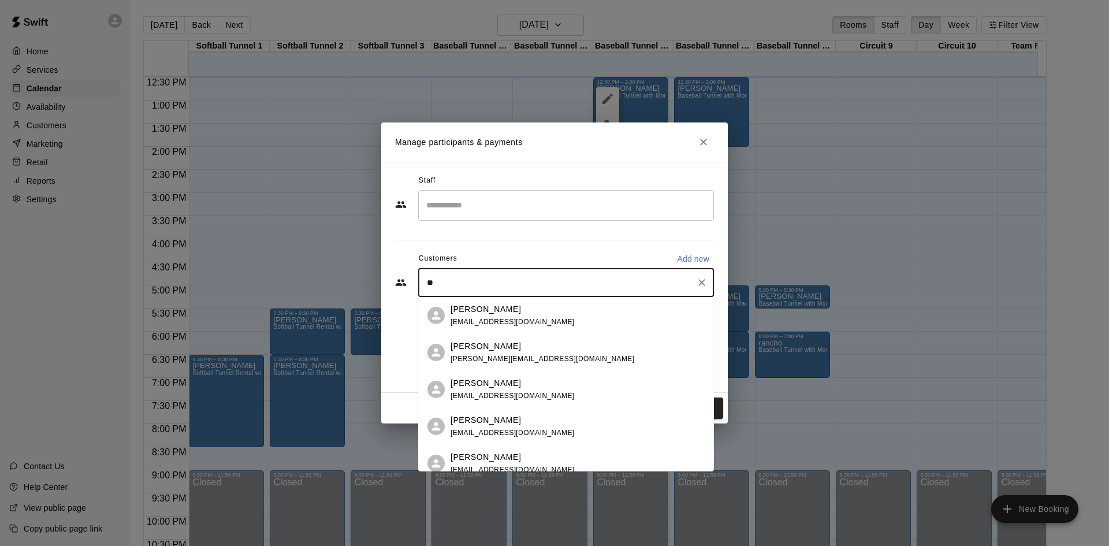
type input "***"
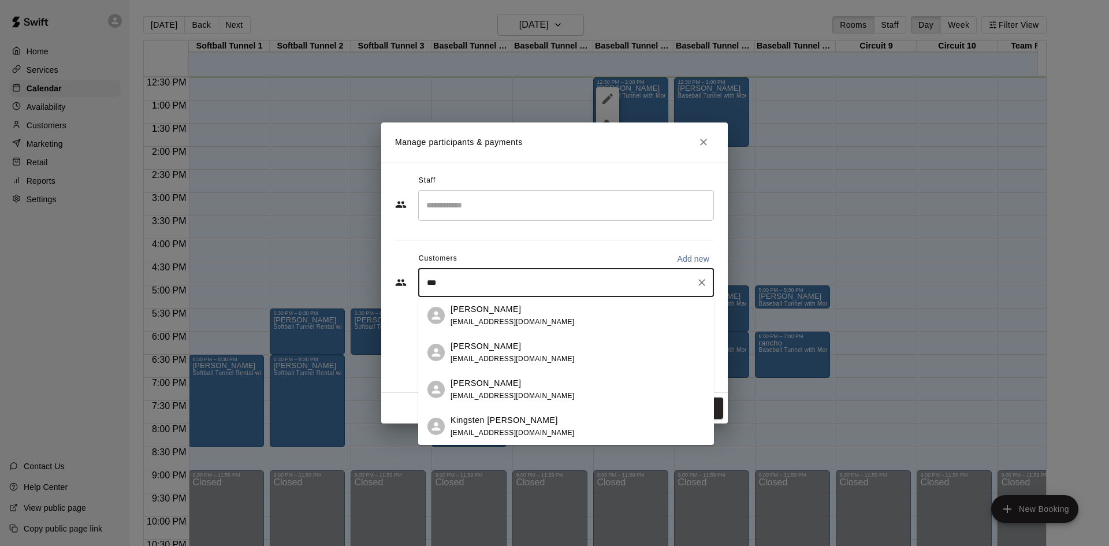
click at [467, 316] on div "[PERSON_NAME] [EMAIL_ADDRESS][DOMAIN_NAME]" at bounding box center [513, 315] width 124 height 25
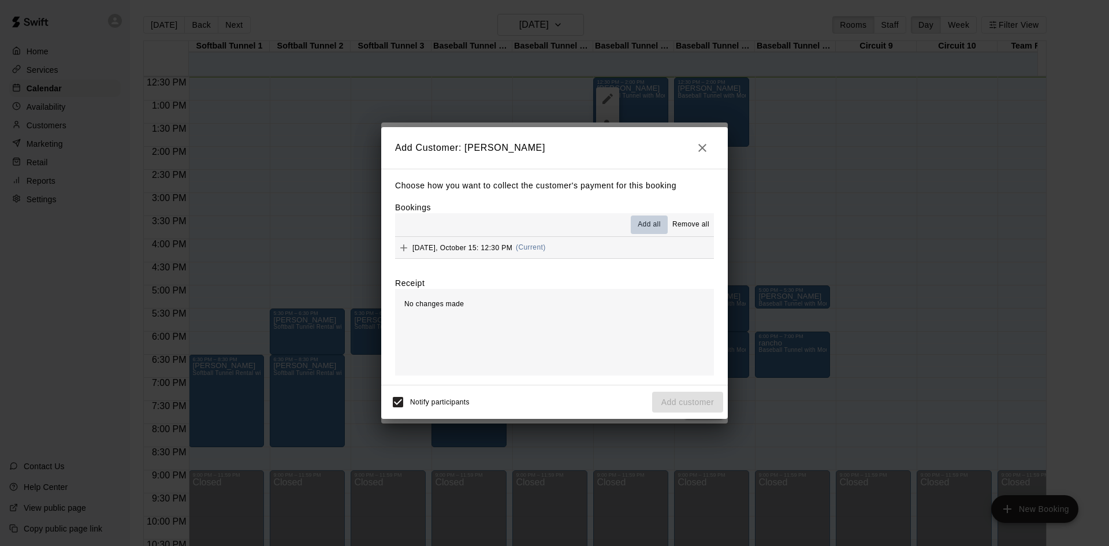
click at [642, 225] on span "Add all" at bounding box center [649, 225] width 23 height 12
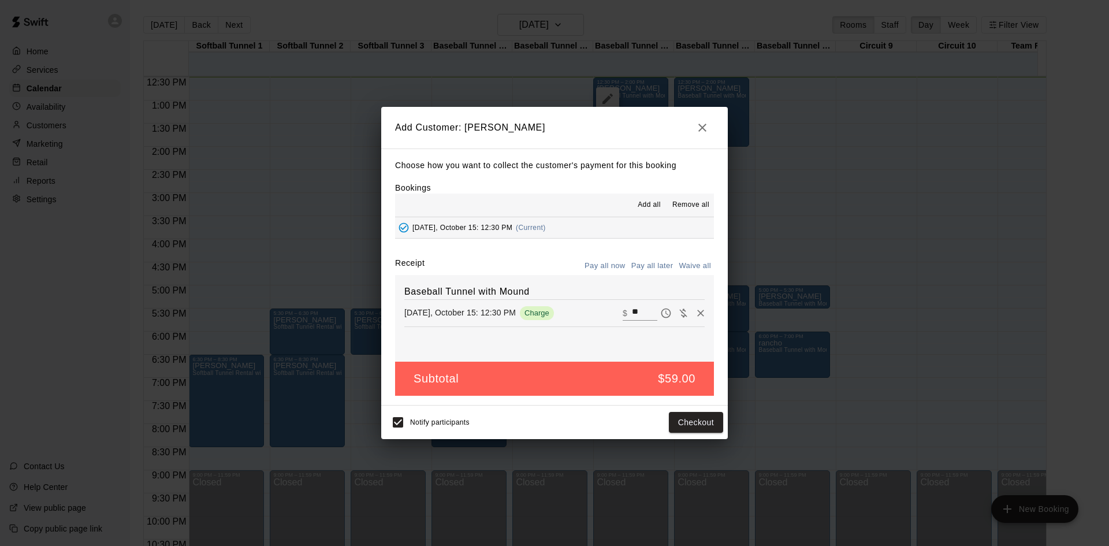
click at [637, 318] on input "**" at bounding box center [644, 313] width 25 height 15
click at [634, 318] on input "**" at bounding box center [644, 313] width 25 height 15
drag, startPoint x: 631, startPoint y: 315, endPoint x: 610, endPoint y: 311, distance: 21.2
click at [611, 311] on div "[DATE], October 15: 12:30 PM Charge ​ $ **" at bounding box center [554, 312] width 300 height 17
type input "**"
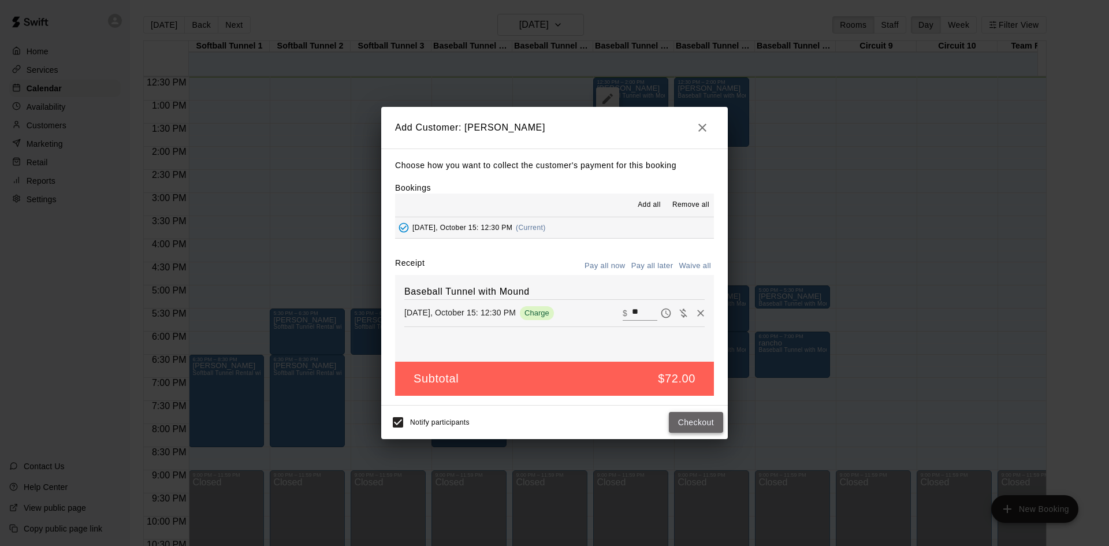
click at [710, 425] on button "Checkout" at bounding box center [696, 422] width 54 height 21
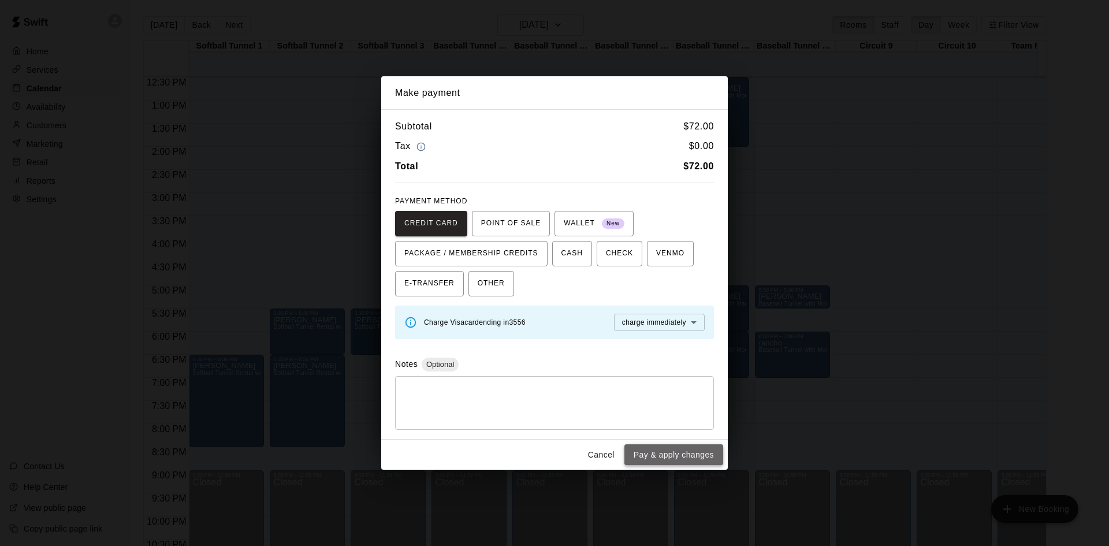
click at [659, 448] on button "Pay & apply changes" at bounding box center [674, 454] width 99 height 21
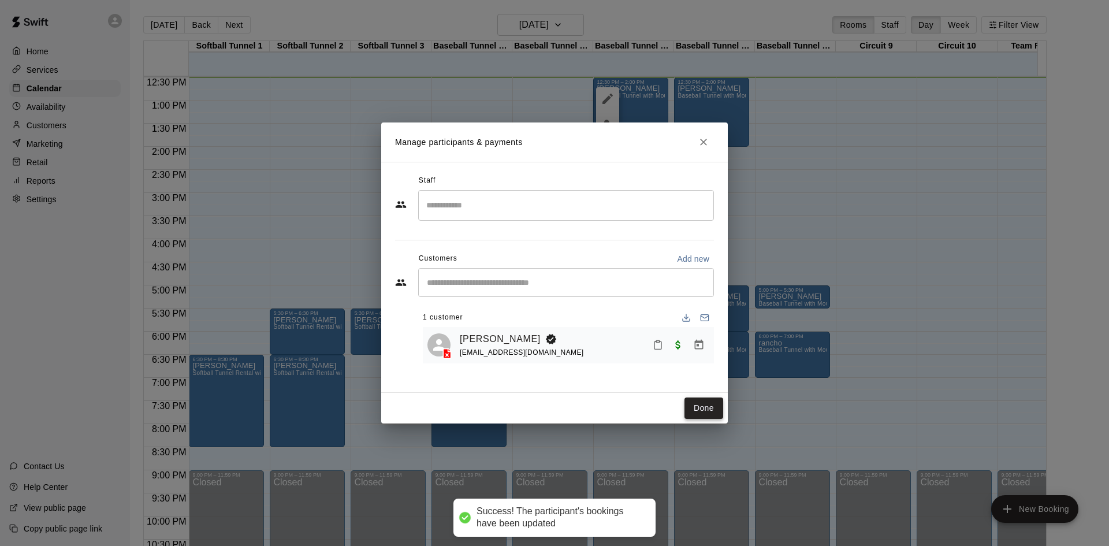
click at [698, 411] on button "Done" at bounding box center [704, 407] width 39 height 21
